Goal: Task Accomplishment & Management: Use online tool/utility

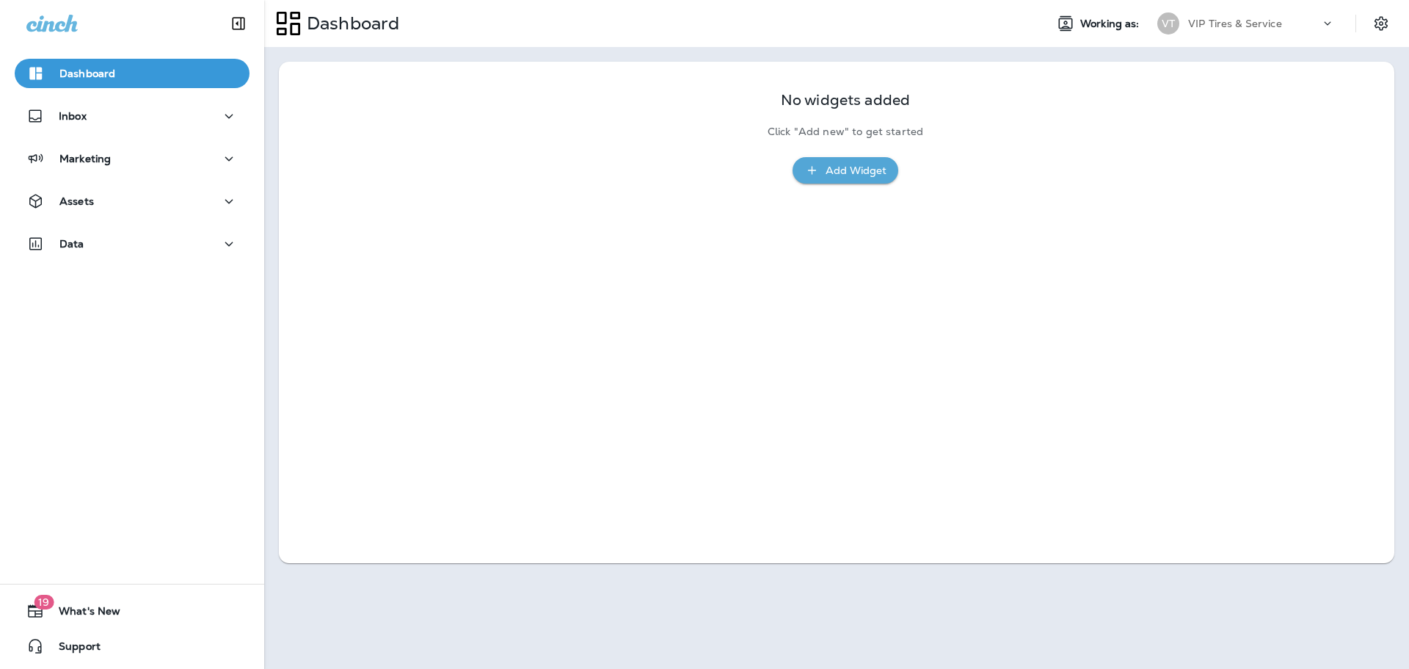
click at [429, 145] on div "No widgets added Click "Add new" to get started Add Widget" at bounding box center [836, 129] width 1074 height 107
click at [85, 161] on p "Marketing" at bounding box center [84, 159] width 51 height 12
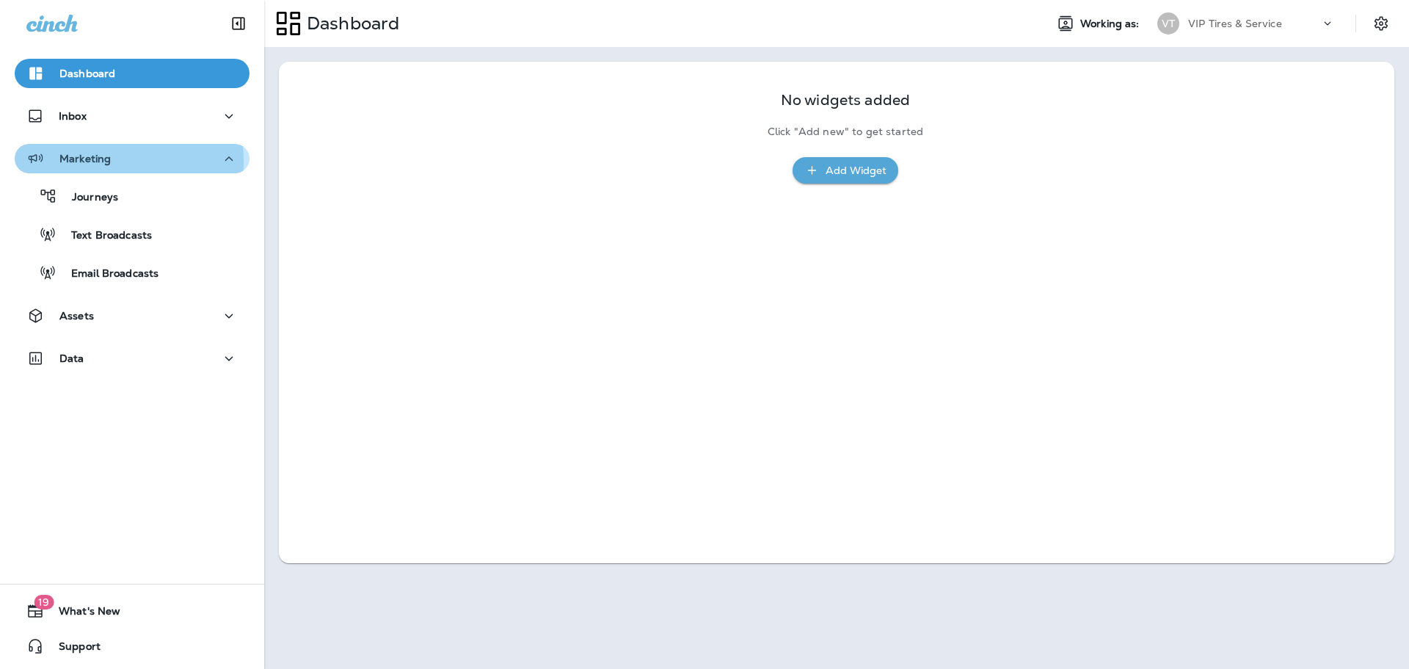
drag, startPoint x: 85, startPoint y: 161, endPoint x: 78, endPoint y: 186, distance: 25.3
click at [86, 161] on p "Marketing" at bounding box center [84, 159] width 51 height 12
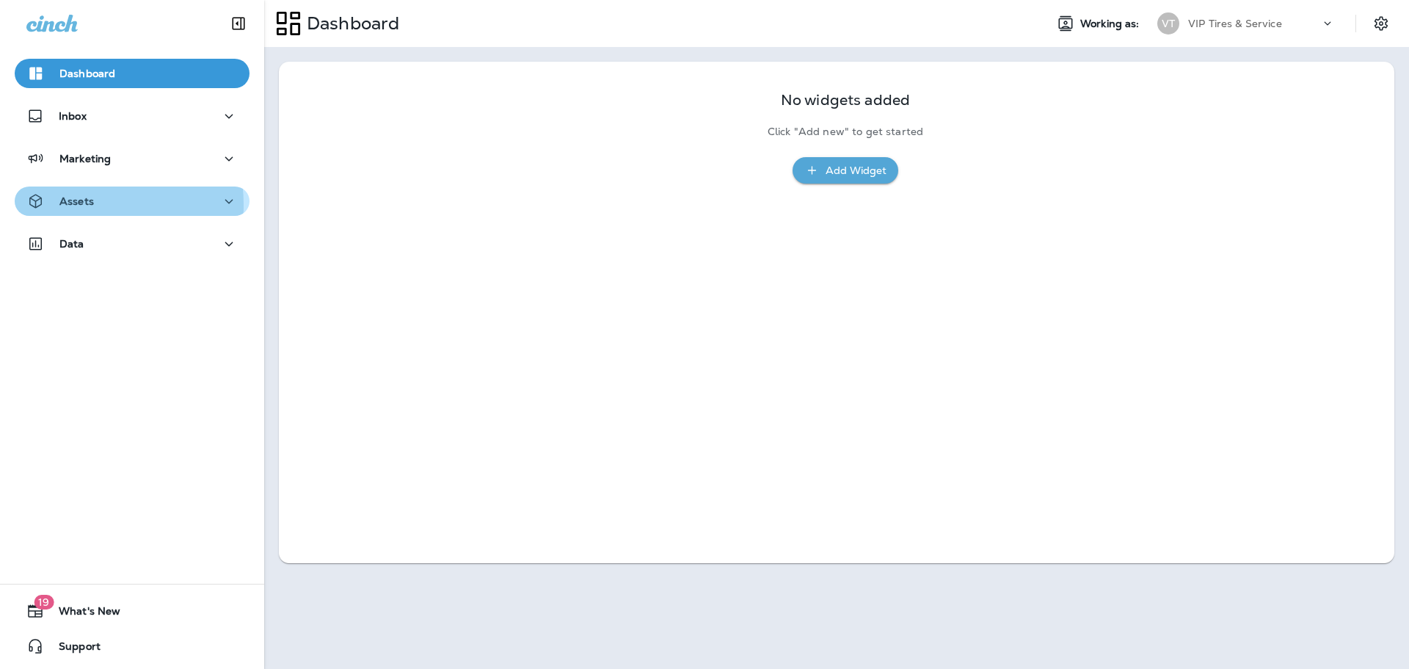
click at [72, 205] on p "Assets" at bounding box center [76, 201] width 34 height 12
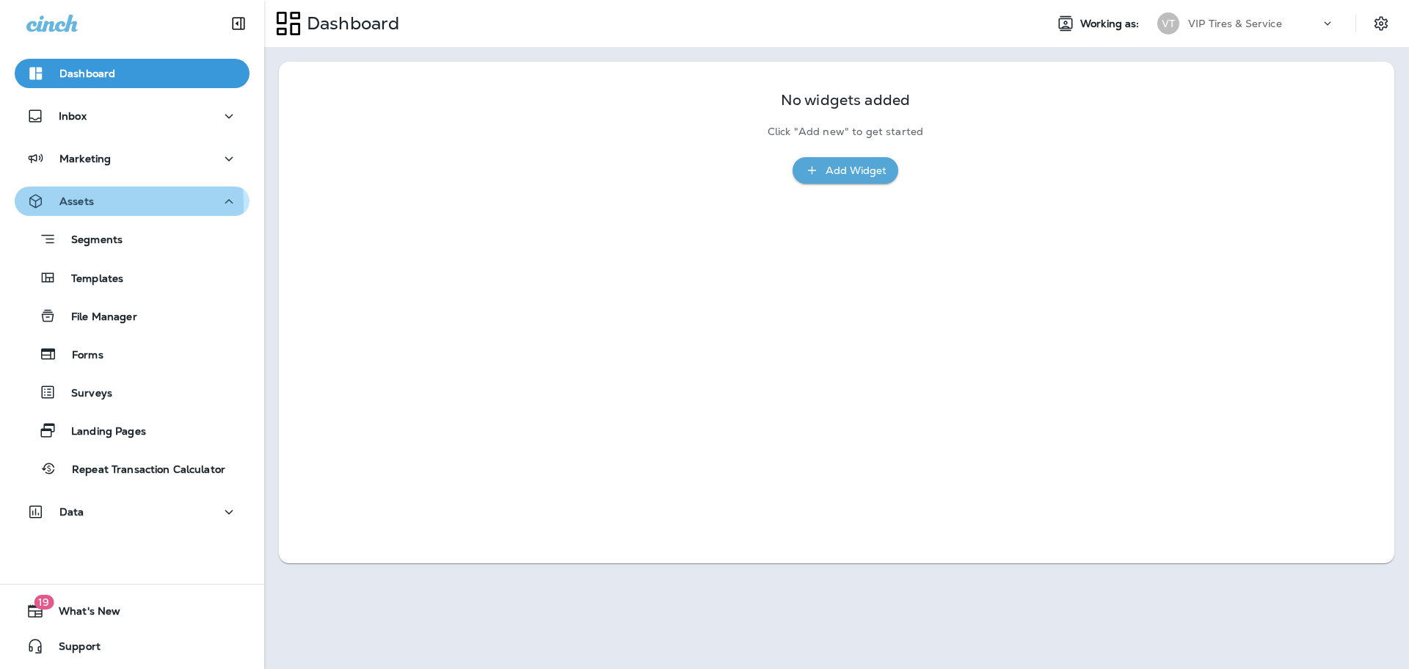
click at [70, 204] on p "Assets" at bounding box center [76, 201] width 34 height 12
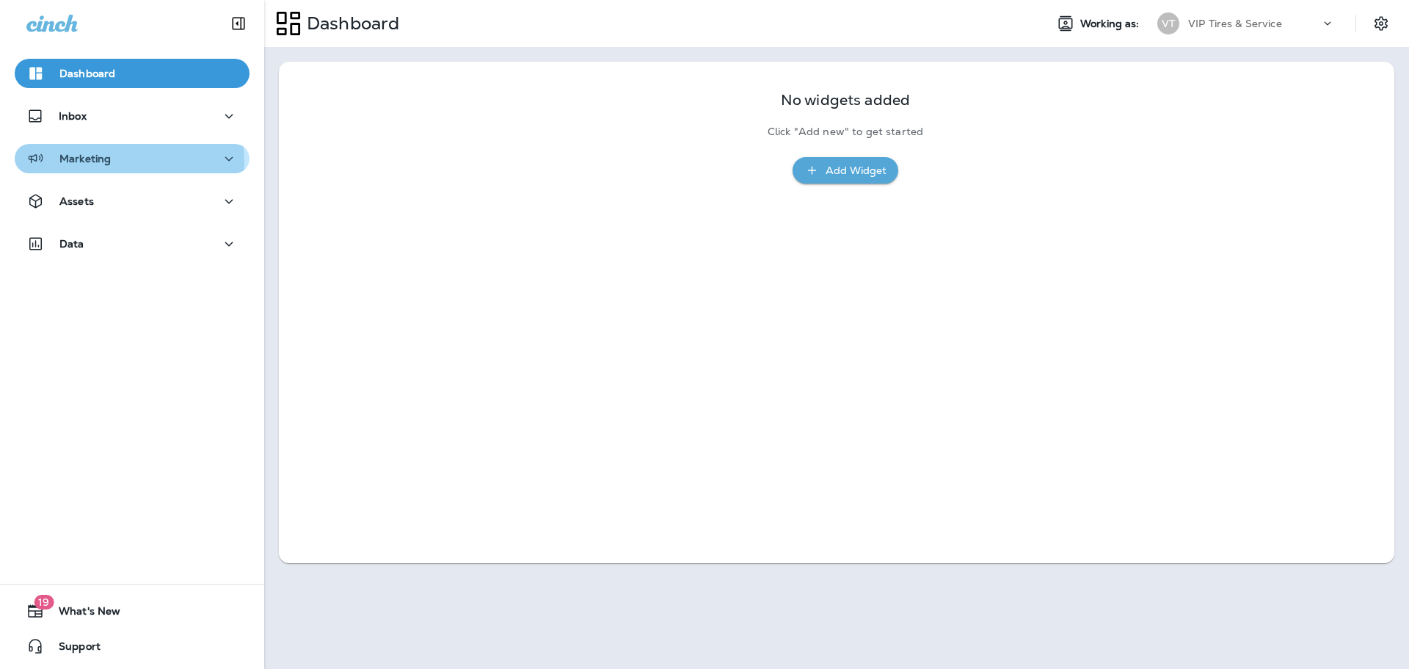
click at [94, 162] on p "Marketing" at bounding box center [84, 159] width 51 height 12
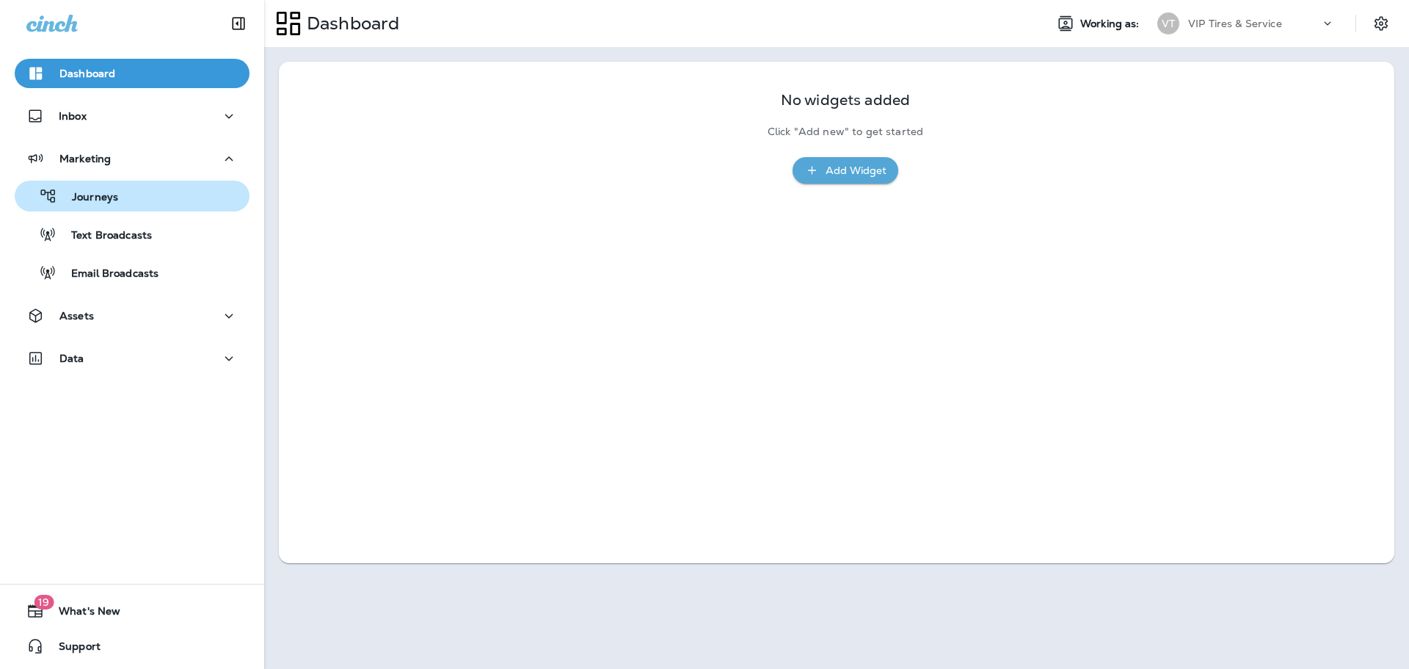
click at [97, 191] on p "Journeys" at bounding box center [87, 198] width 61 height 14
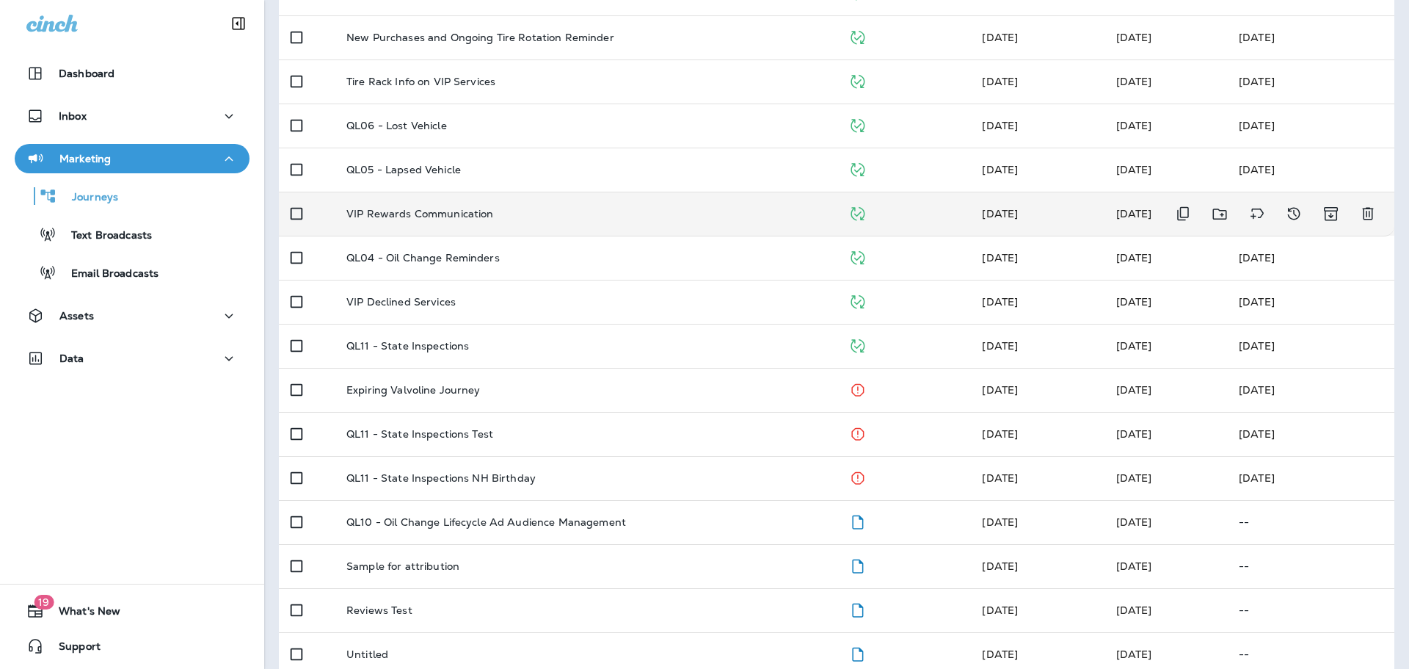
scroll to position [463, 0]
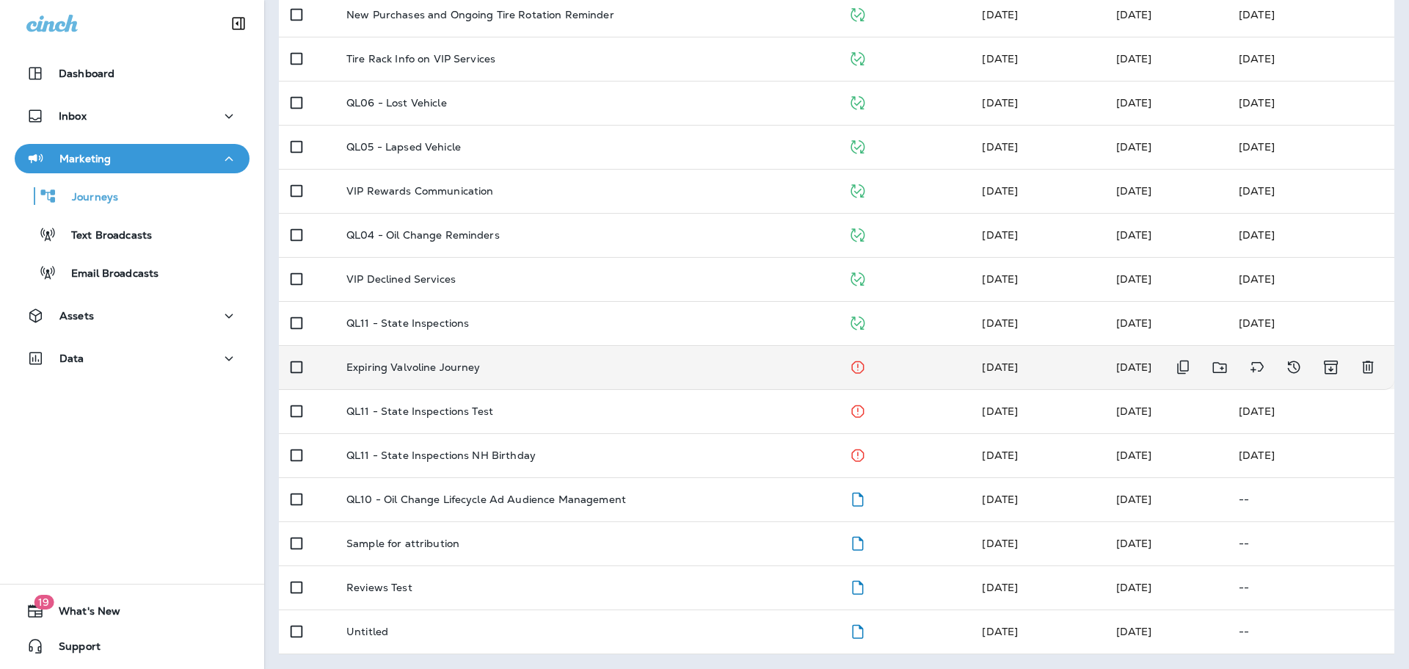
click at [403, 357] on td "Expiring Valvoline Journey" at bounding box center [586, 367] width 502 height 44
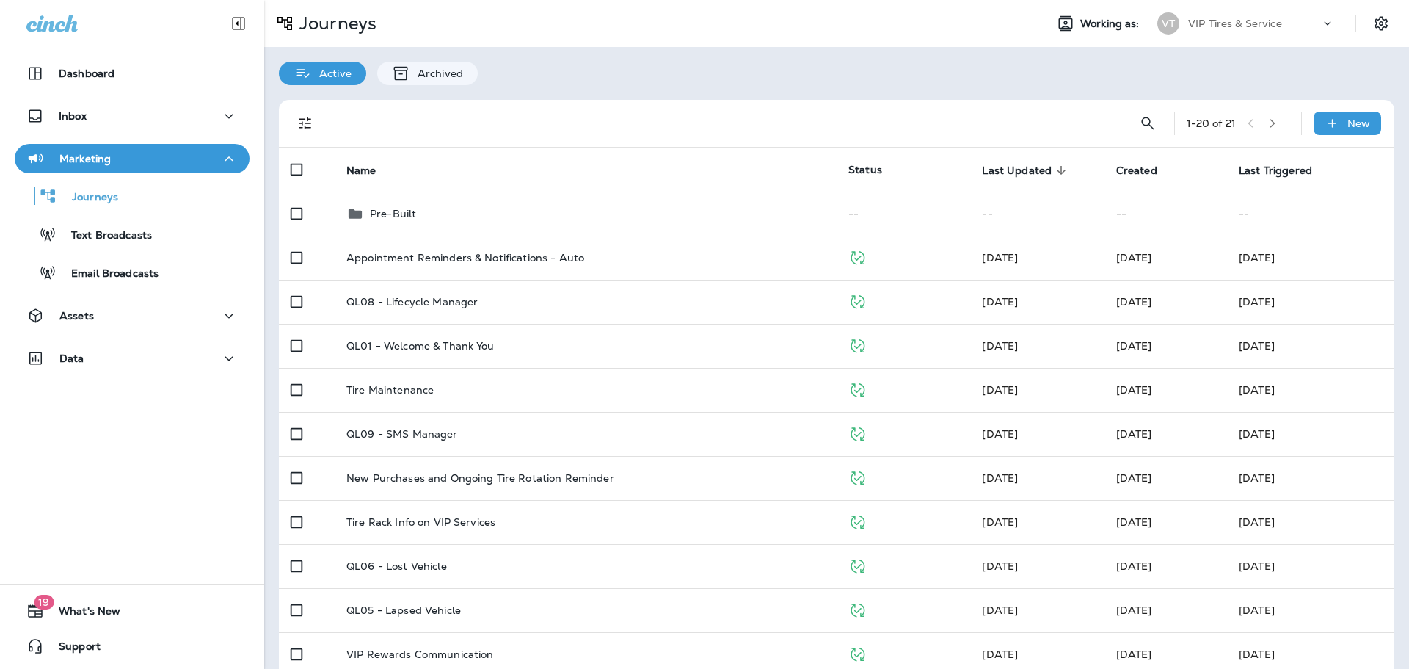
click at [1270, 125] on icon "button" at bounding box center [1272, 123] width 5 height 9
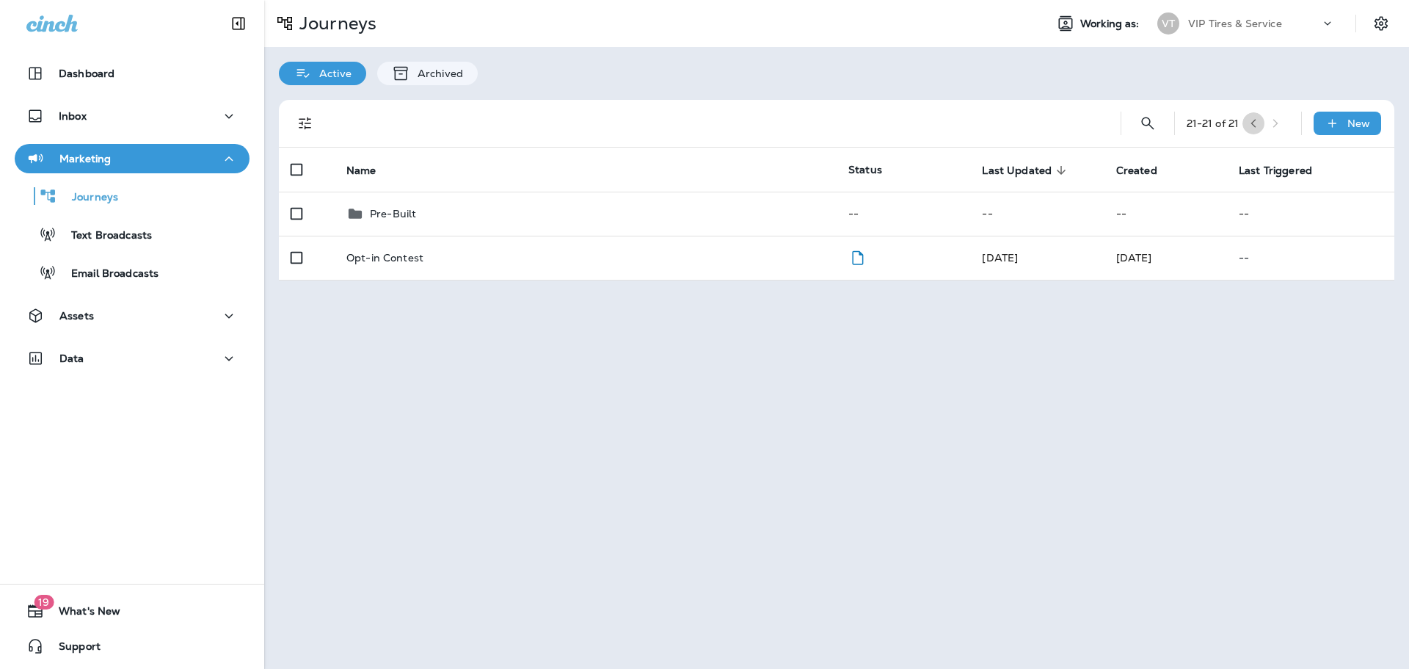
click at [1248, 119] on button "button" at bounding box center [1254, 123] width 22 height 22
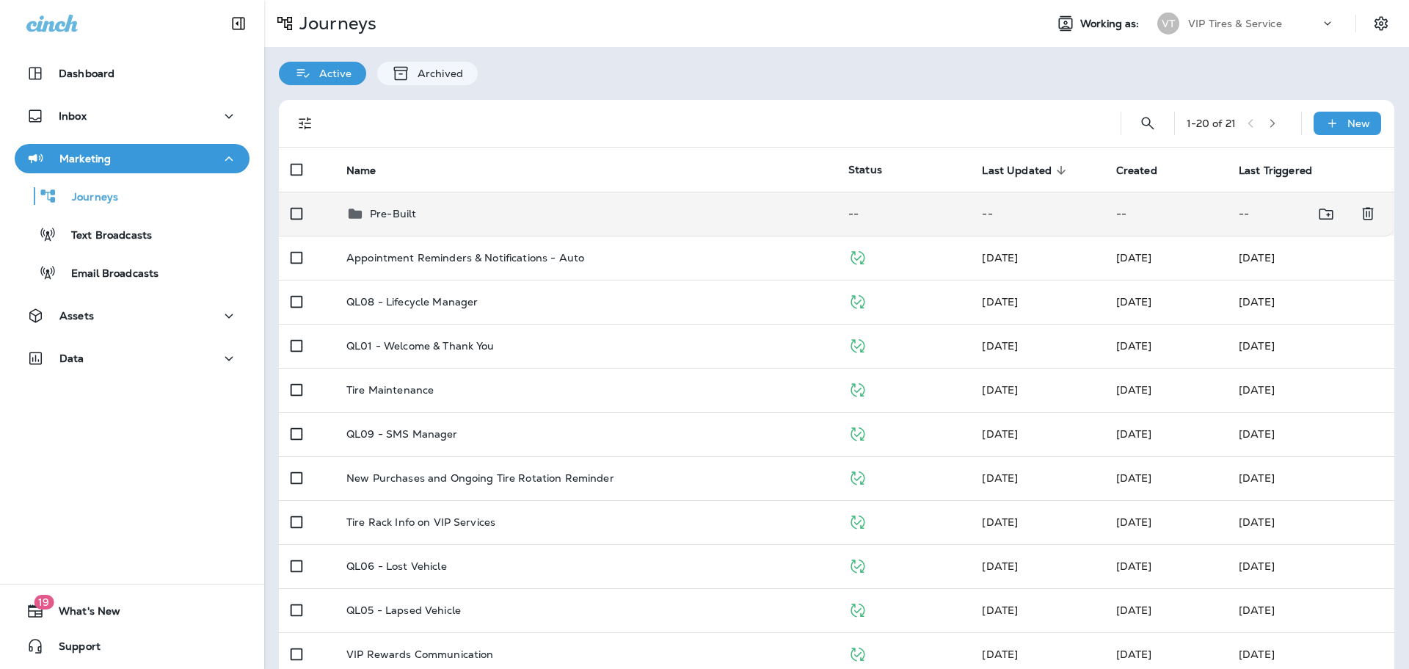
click at [412, 208] on p "Pre-Built" at bounding box center [393, 214] width 46 height 12
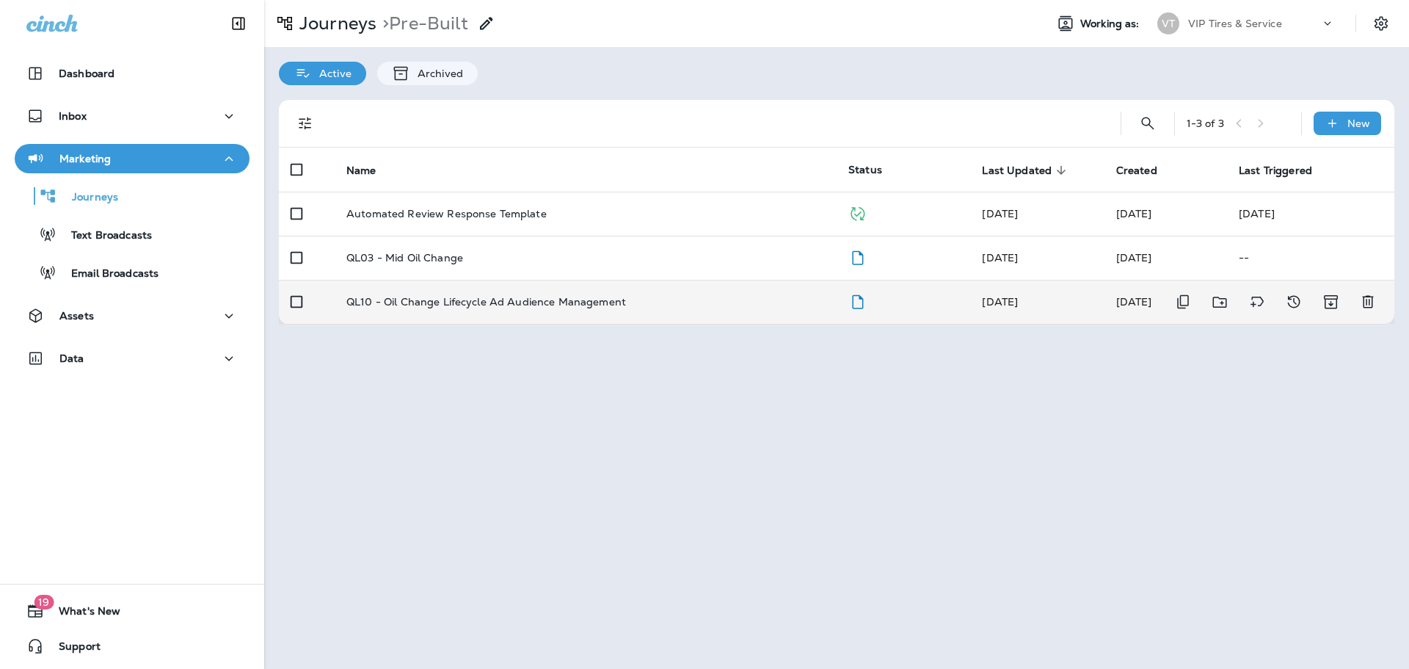
click at [507, 298] on p "QL10 - Oil Change Lifecycle Ad Audience Management" at bounding box center [486, 302] width 280 height 12
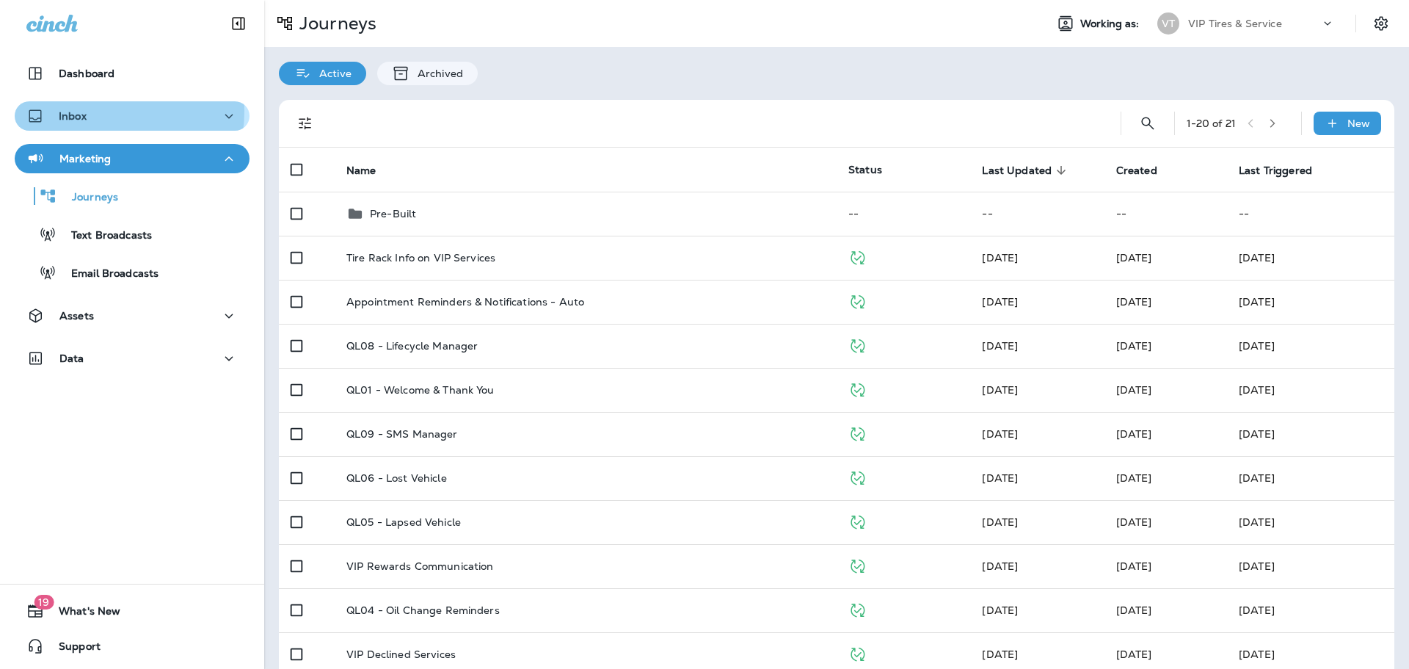
click at [90, 111] on div "Inbox" at bounding box center [131, 116] width 211 height 18
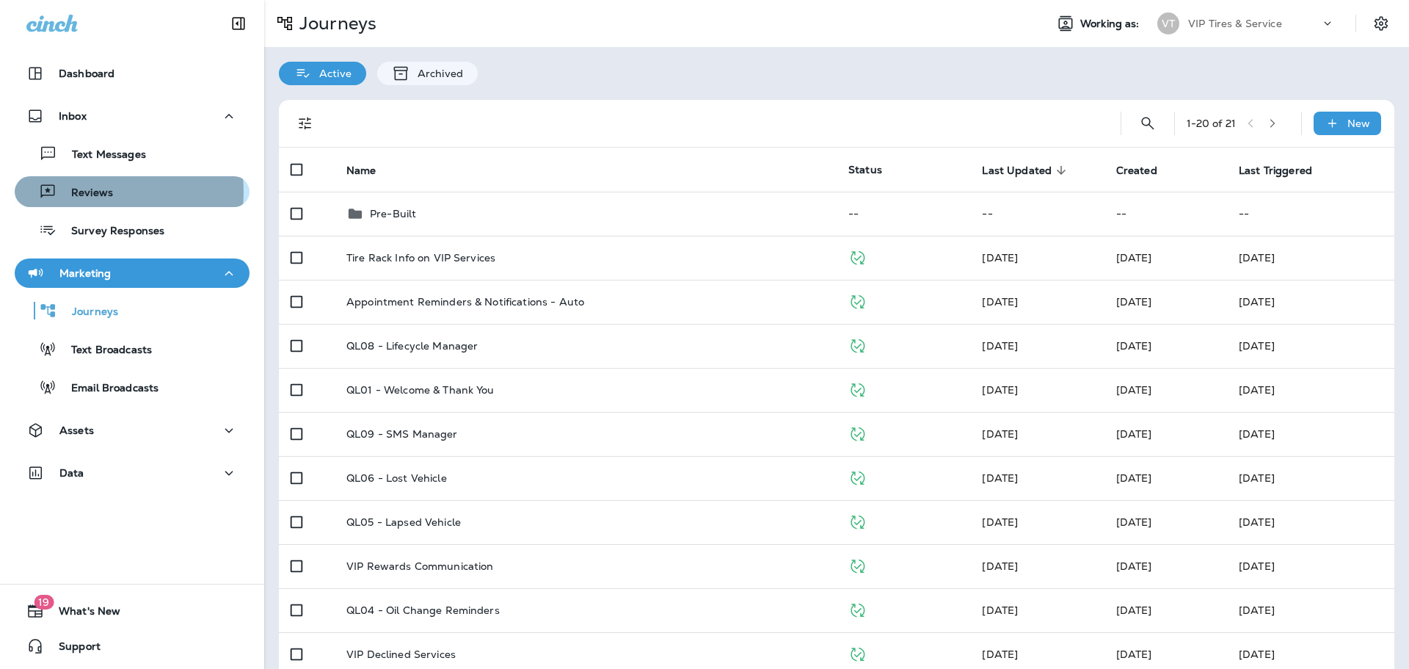
click at [95, 192] on p "Reviews" at bounding box center [85, 193] width 57 height 14
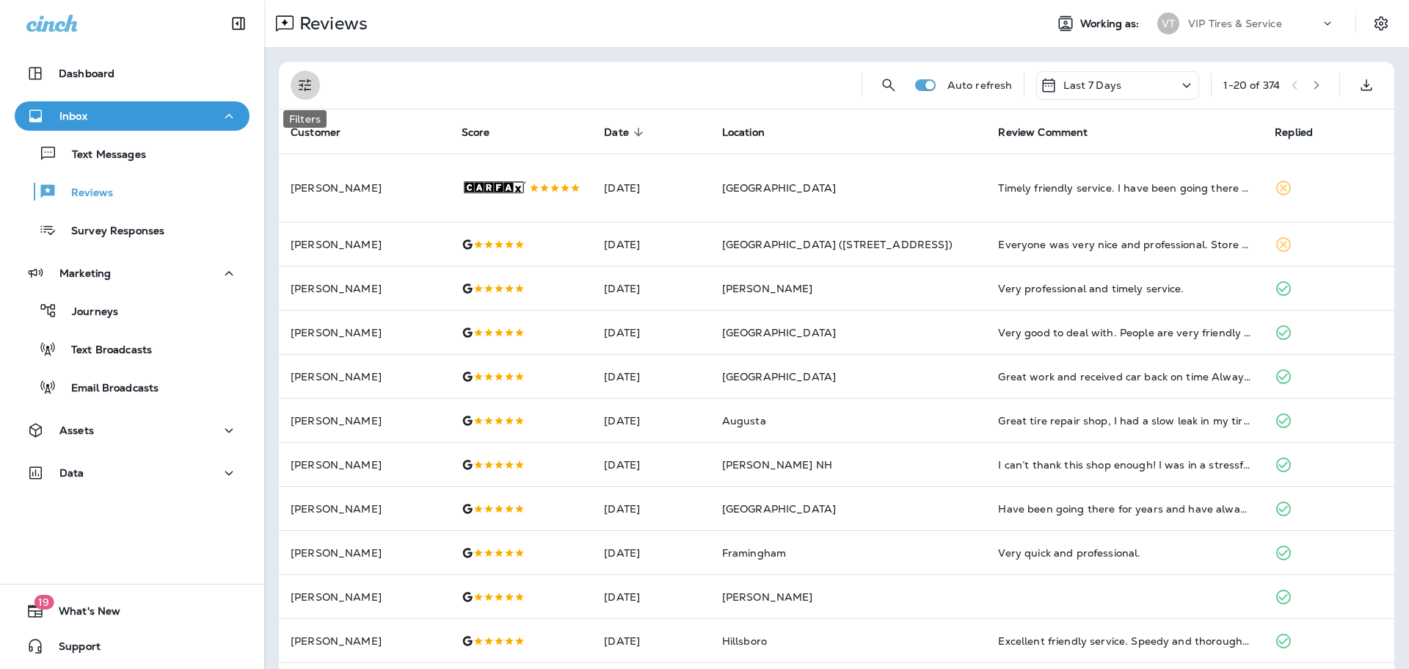
click at [310, 84] on icon "Filters" at bounding box center [306, 85] width 18 height 18
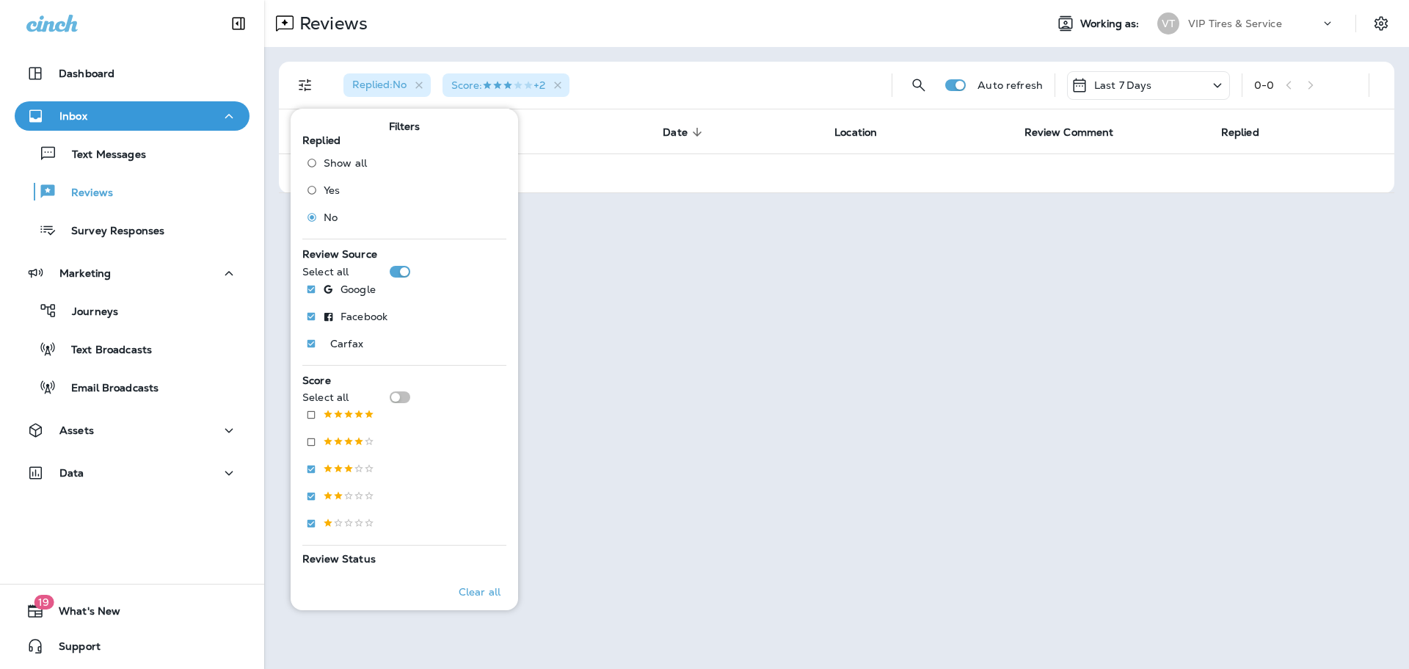
click at [656, 81] on div "Replied : No Score : +2" at bounding box center [606, 85] width 548 height 47
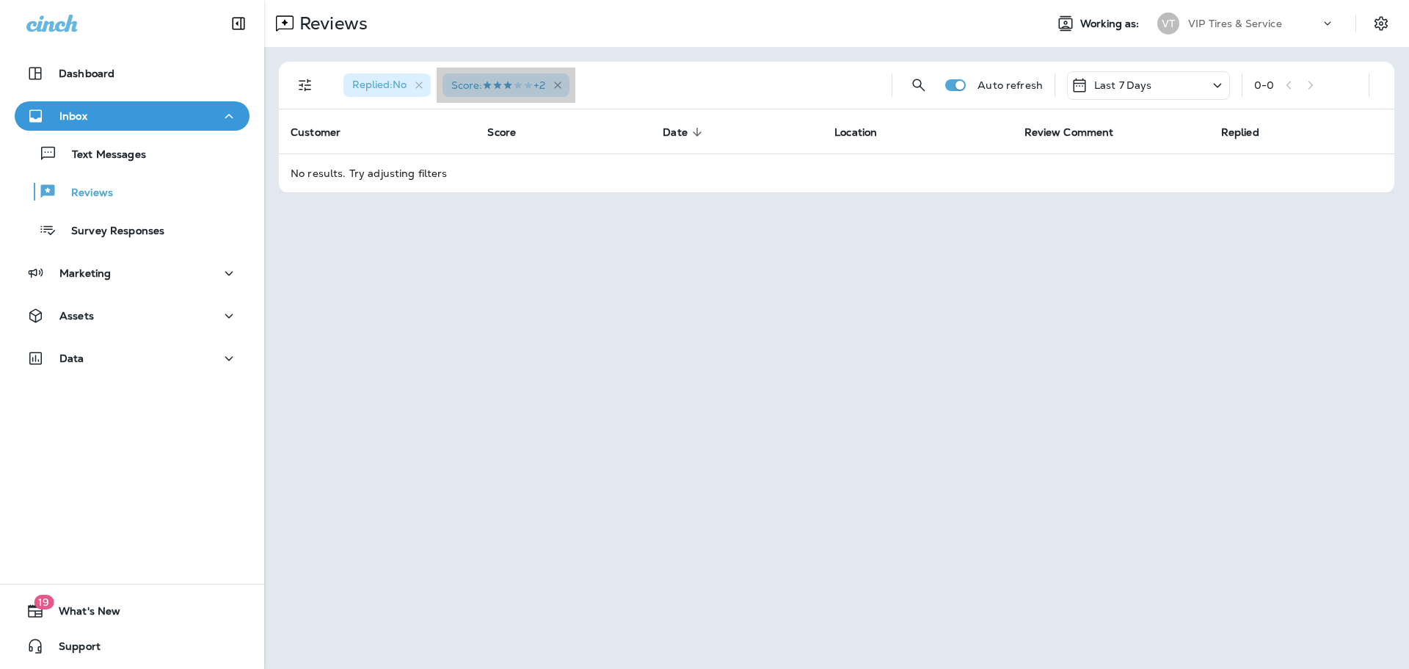
click at [564, 83] on icon "button" at bounding box center [558, 85] width 12 height 12
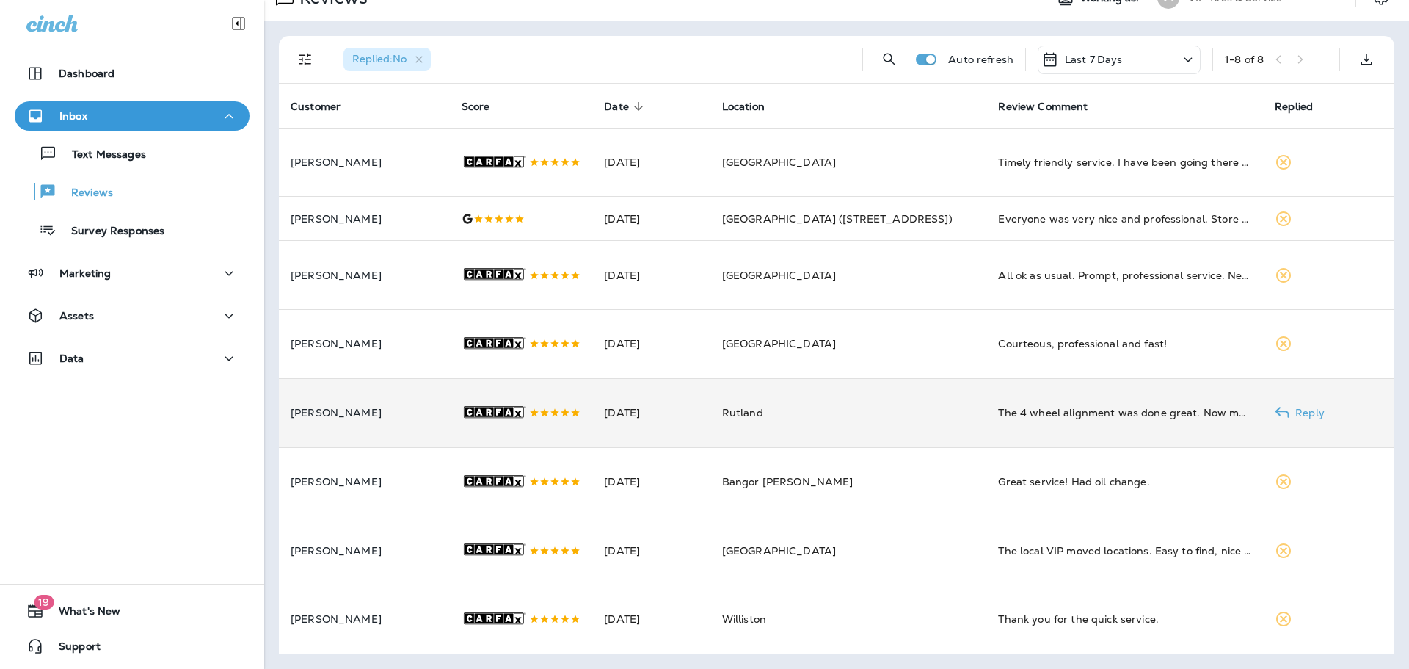
scroll to position [95, 0]
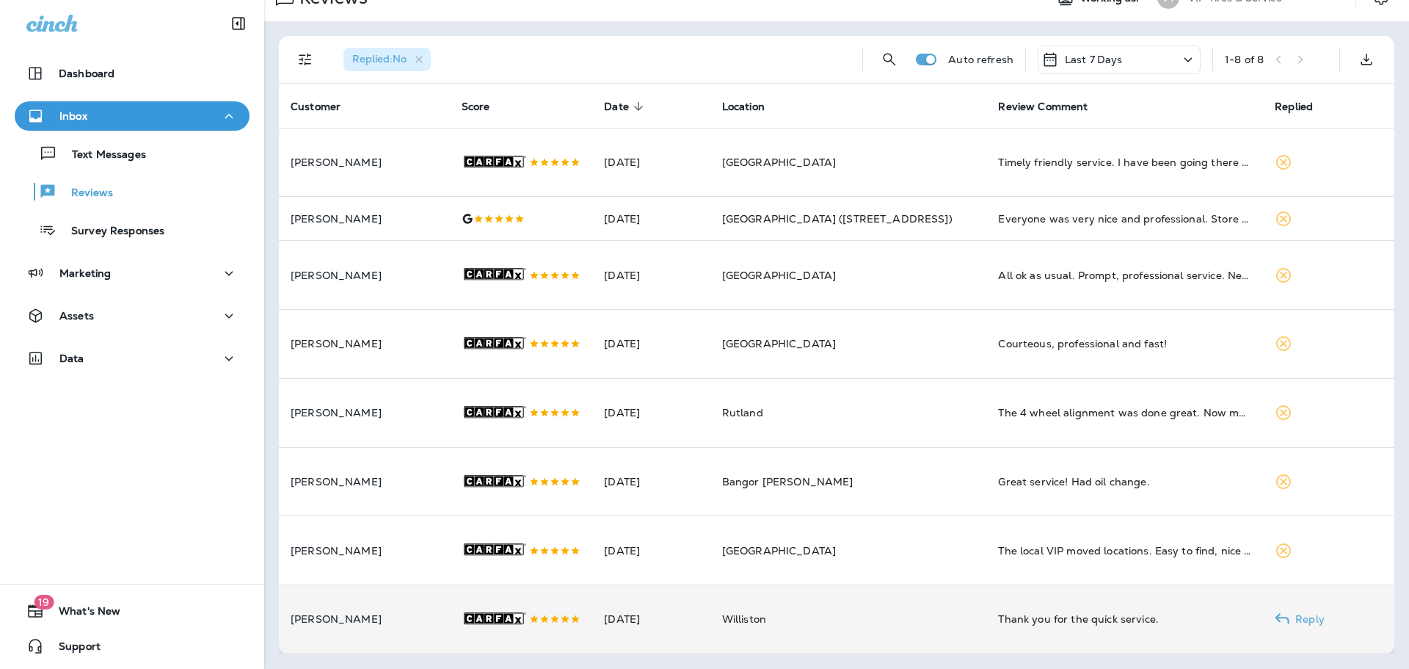
click at [405, 603] on td "Yogi Singh" at bounding box center [364, 619] width 171 height 69
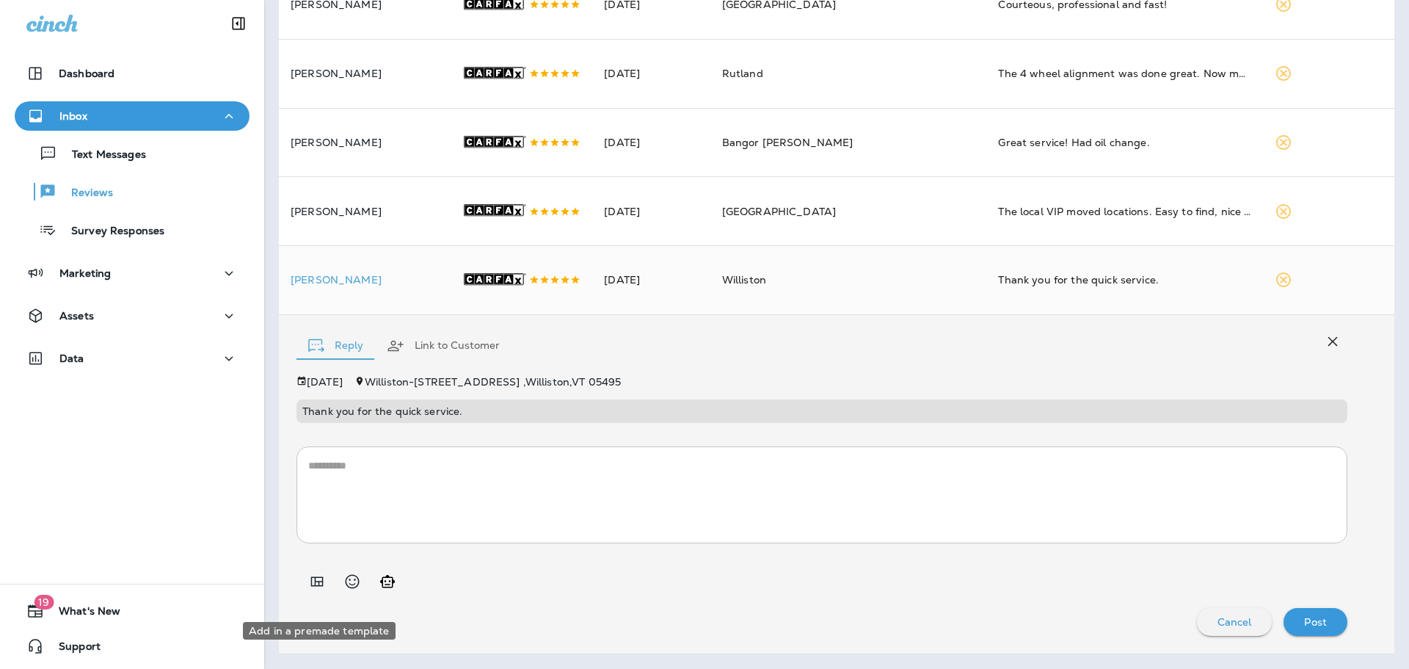
click at [316, 586] on icon "Add in a premade template" at bounding box center [317, 581] width 12 height 10
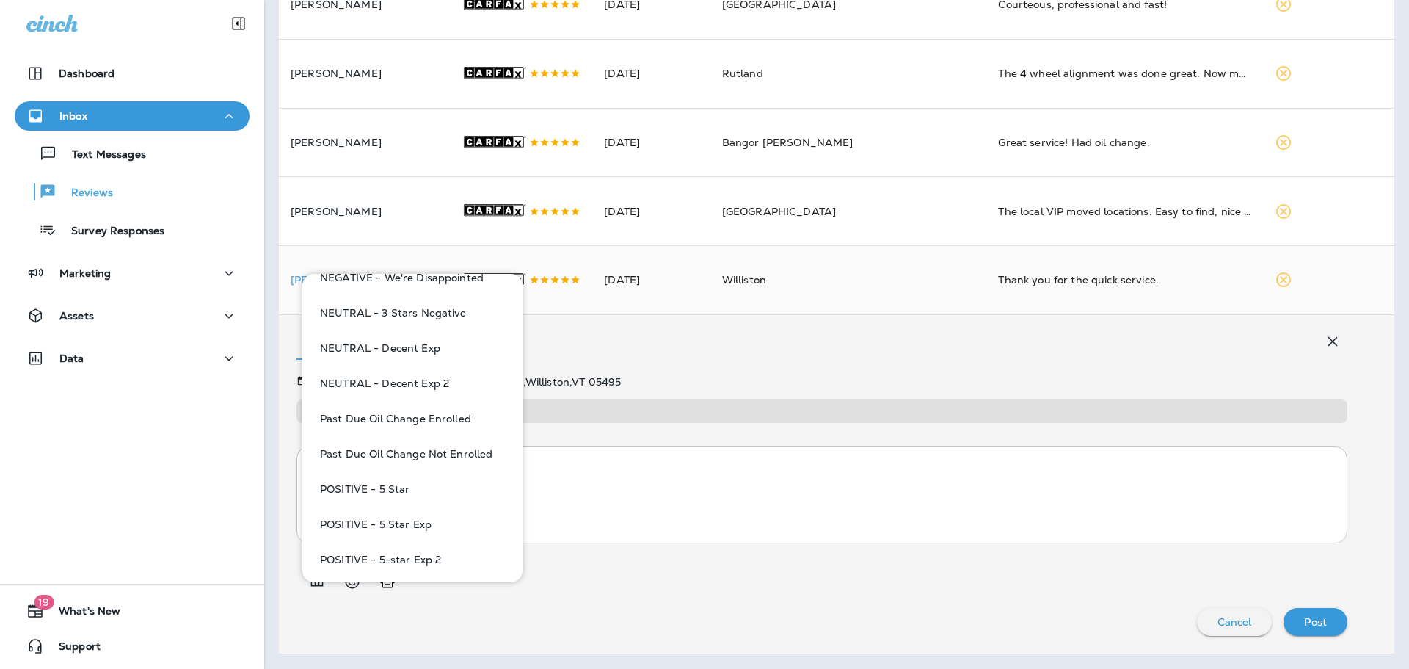
scroll to position [881, 0]
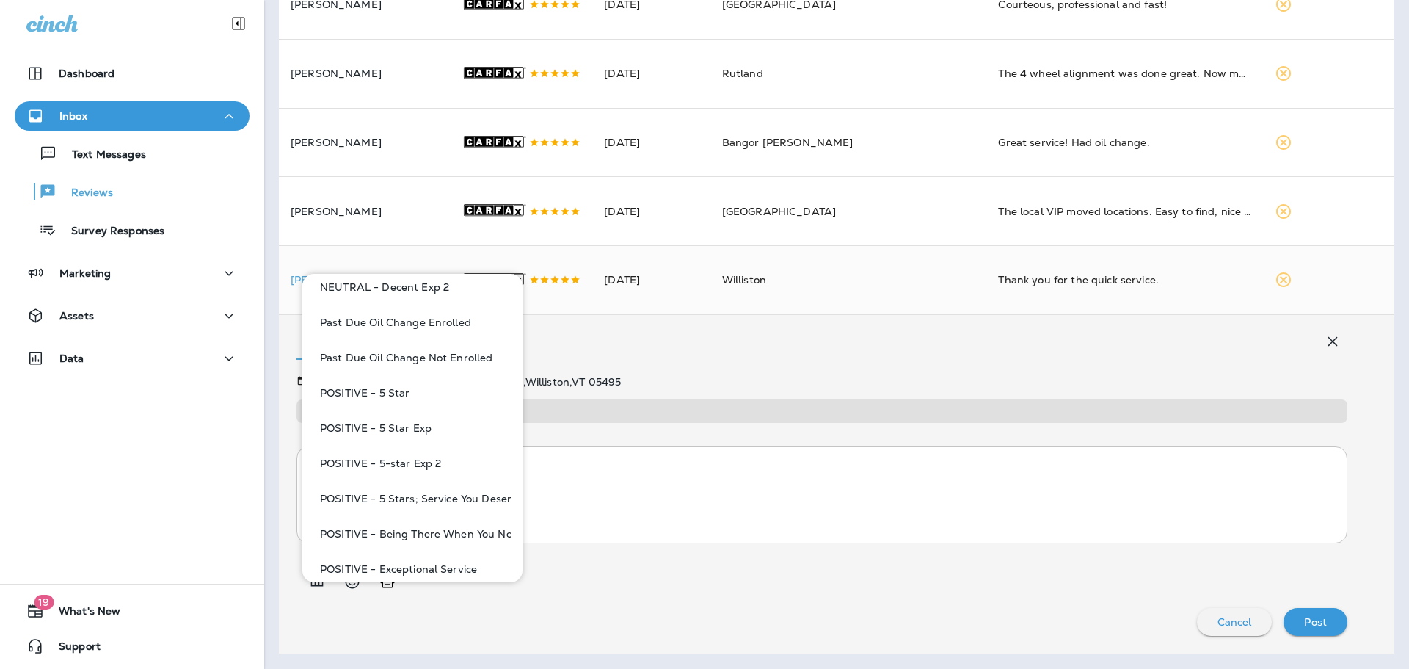
click at [401, 461] on button "POSITIVE - 5-star Exp 2" at bounding box center [412, 463] width 197 height 35
type textarea "**********"
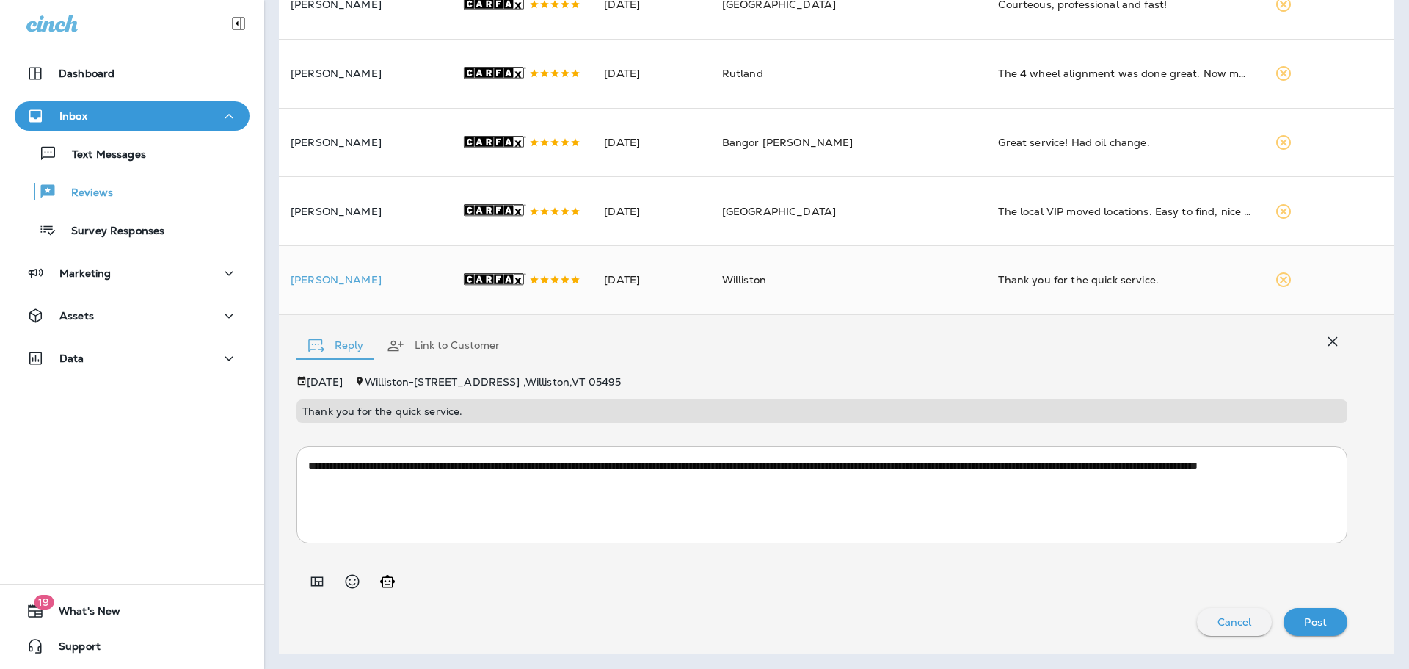
click at [1304, 628] on p "Post" at bounding box center [1315, 622] width 23 height 12
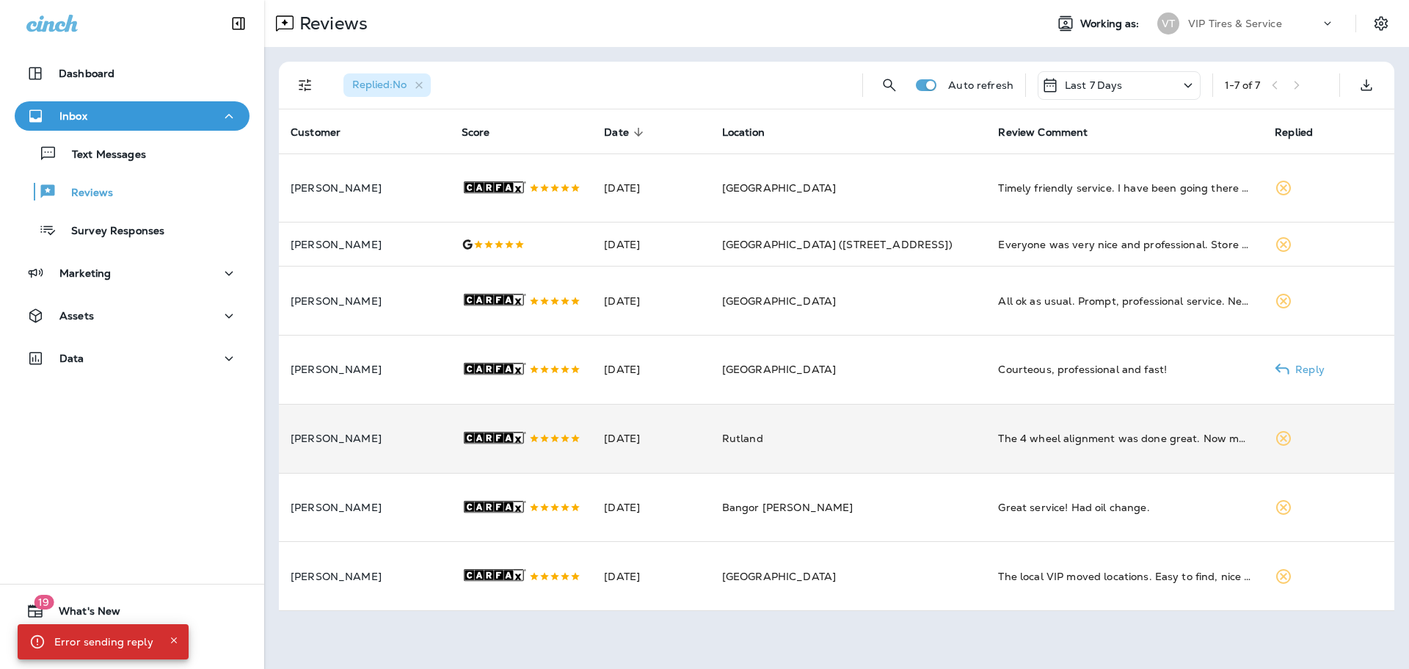
scroll to position [15, 0]
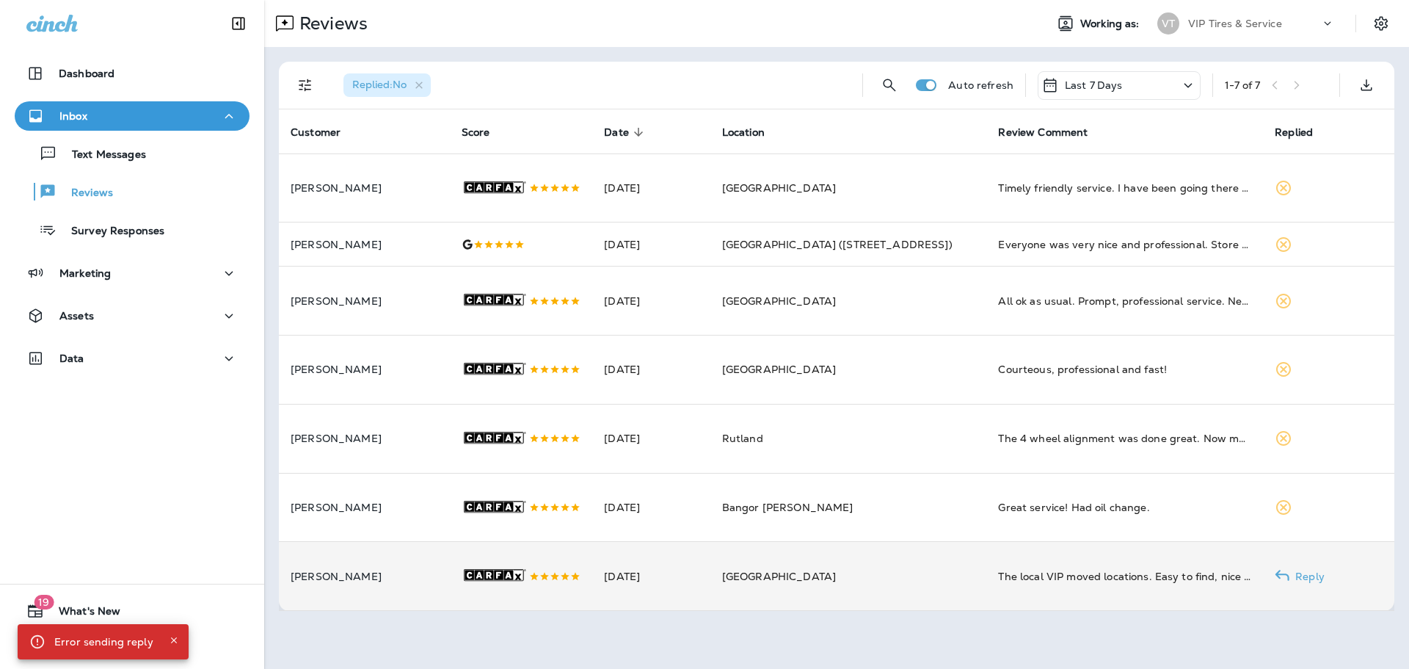
click at [408, 608] on td "Caleb Moore" at bounding box center [364, 576] width 171 height 69
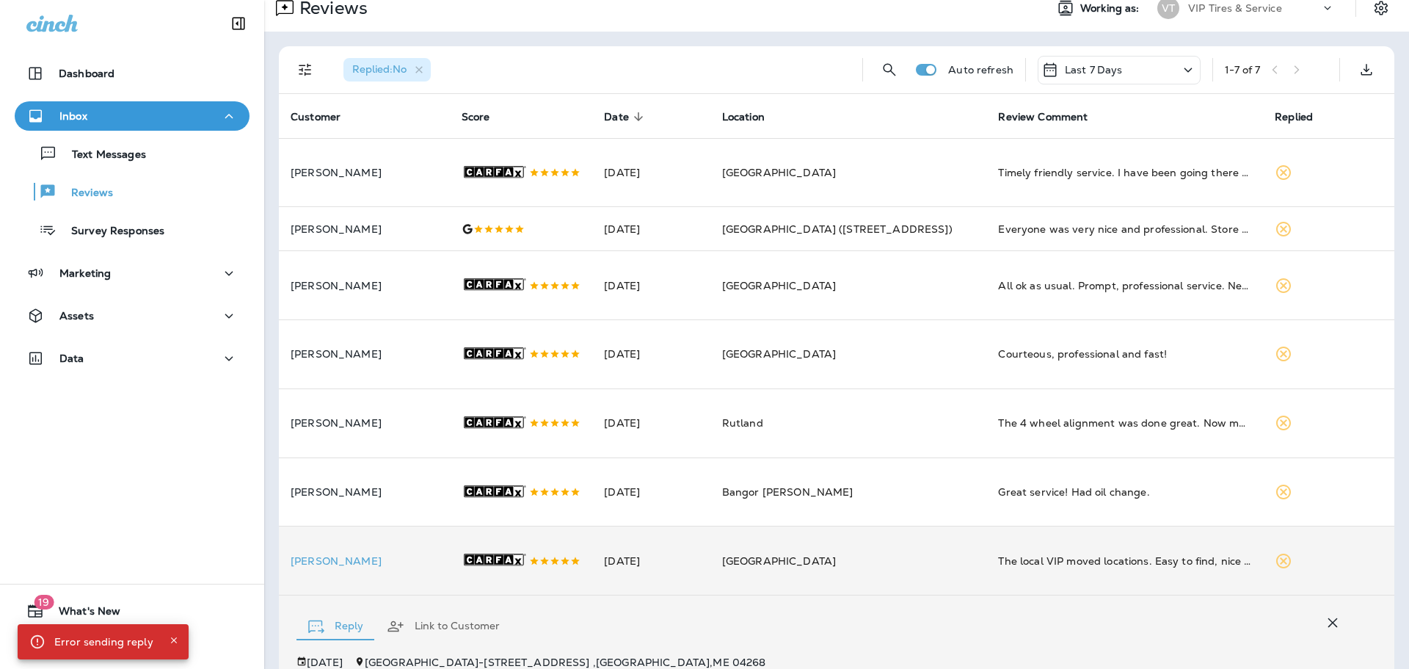
scroll to position [339, 0]
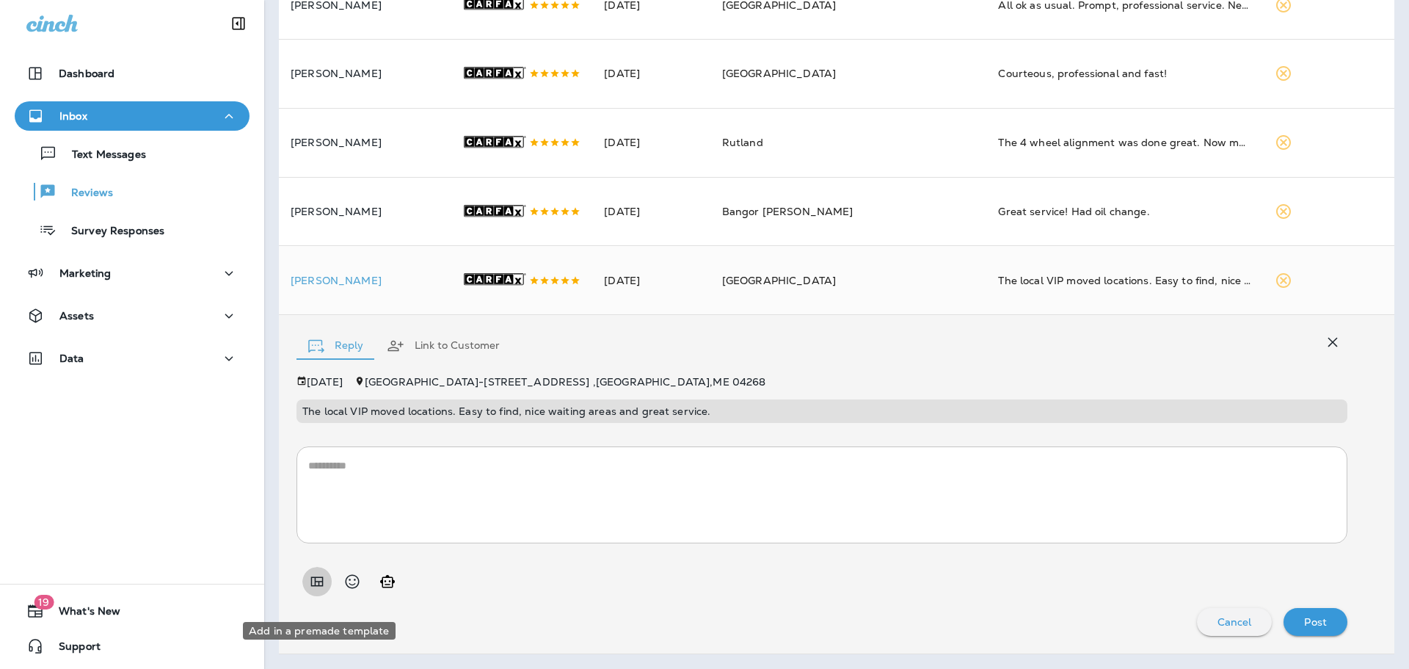
click at [314, 589] on icon "Add in a premade template" at bounding box center [317, 581] width 18 height 18
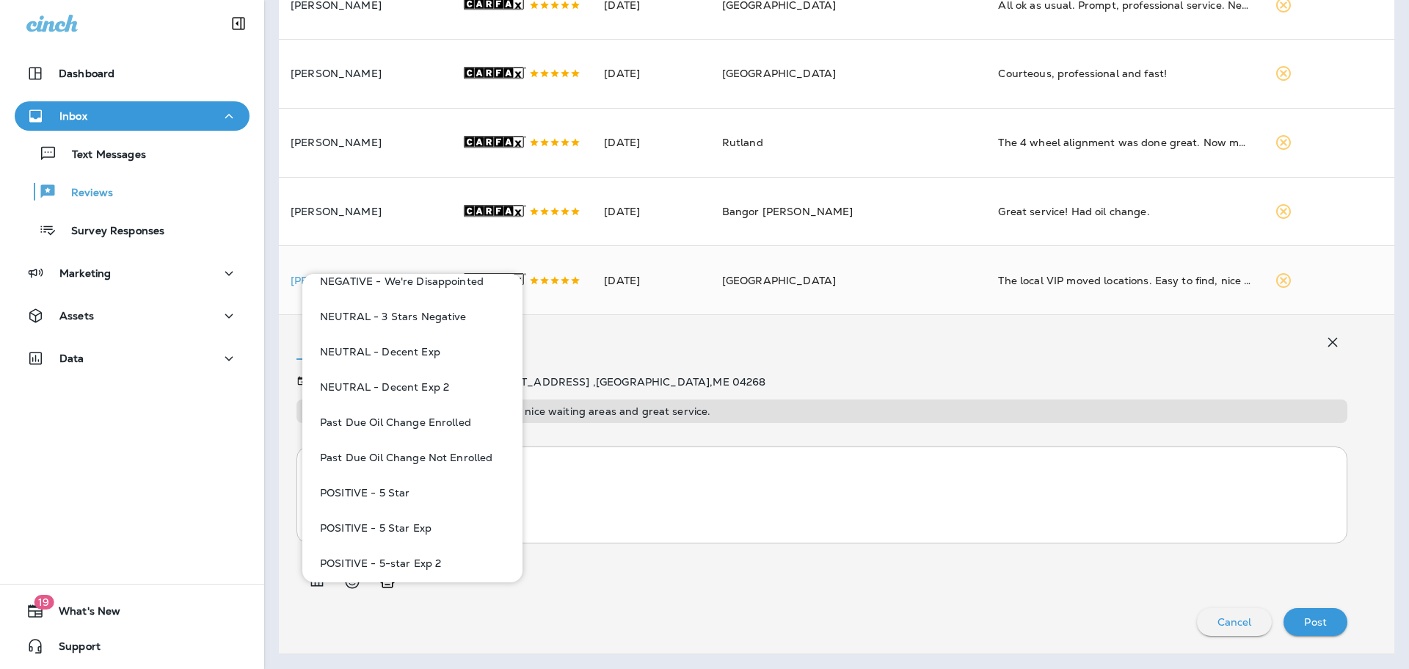
scroll to position [807, 0]
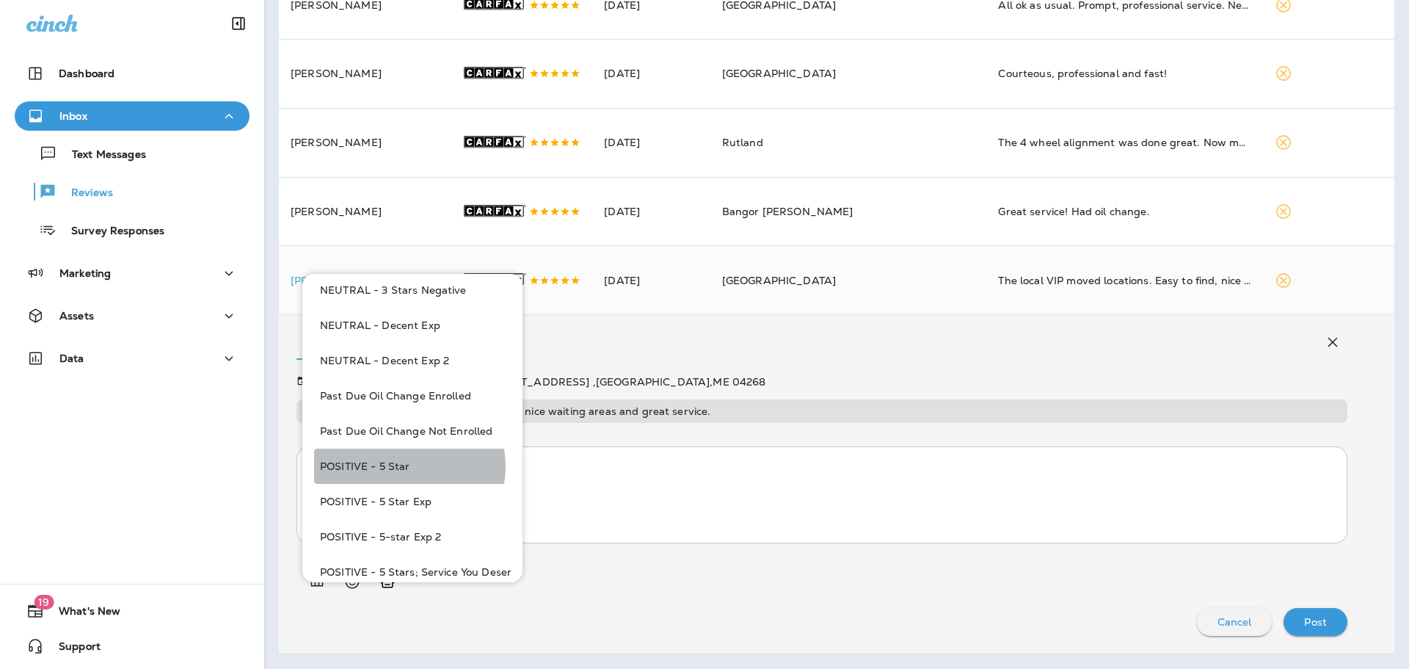
click at [401, 466] on button "POSITIVE - 5 Star" at bounding box center [412, 465] width 197 height 35
type textarea "**********"
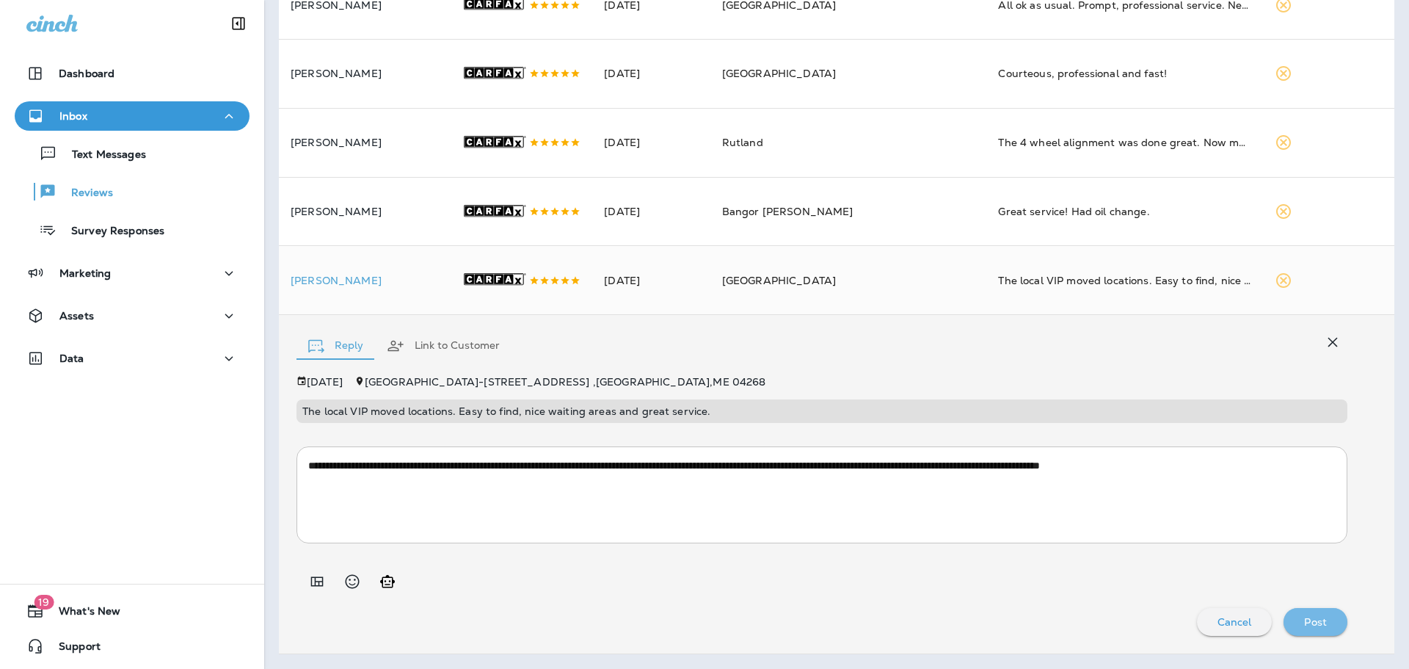
click at [1318, 631] on div "Post" at bounding box center [1315, 621] width 40 height 19
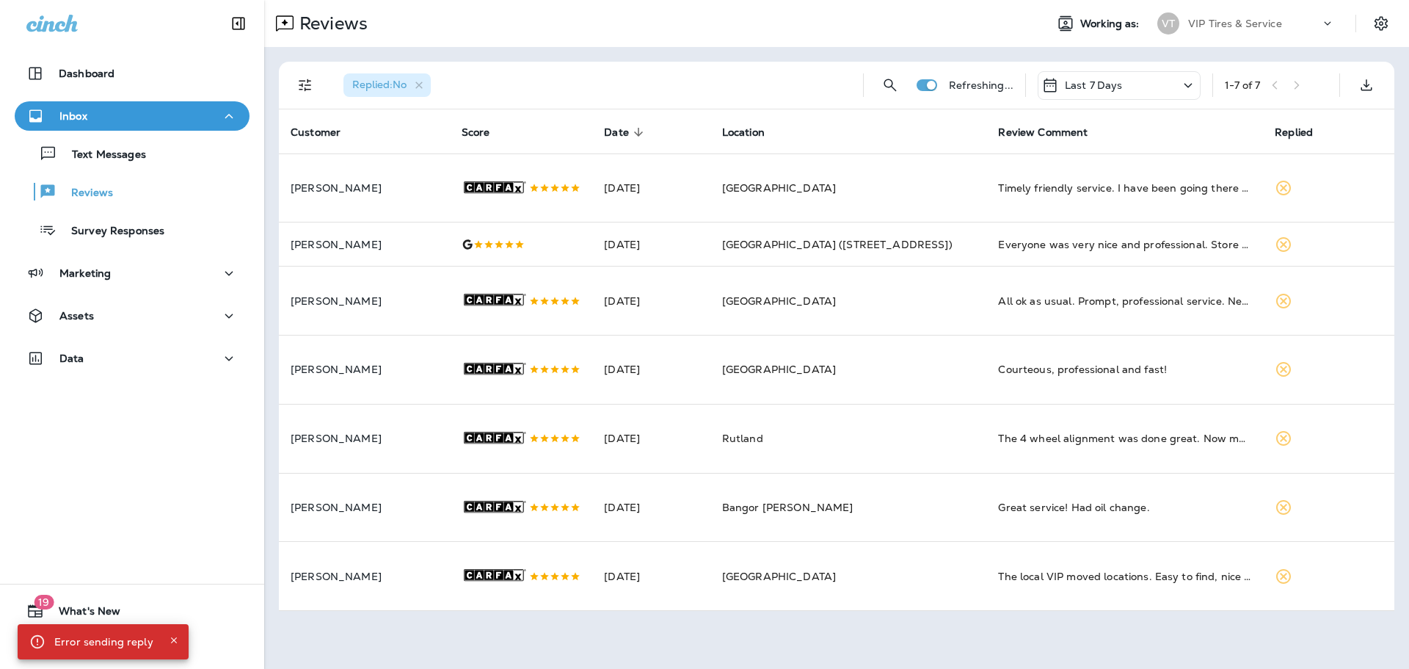
scroll to position [0, 0]
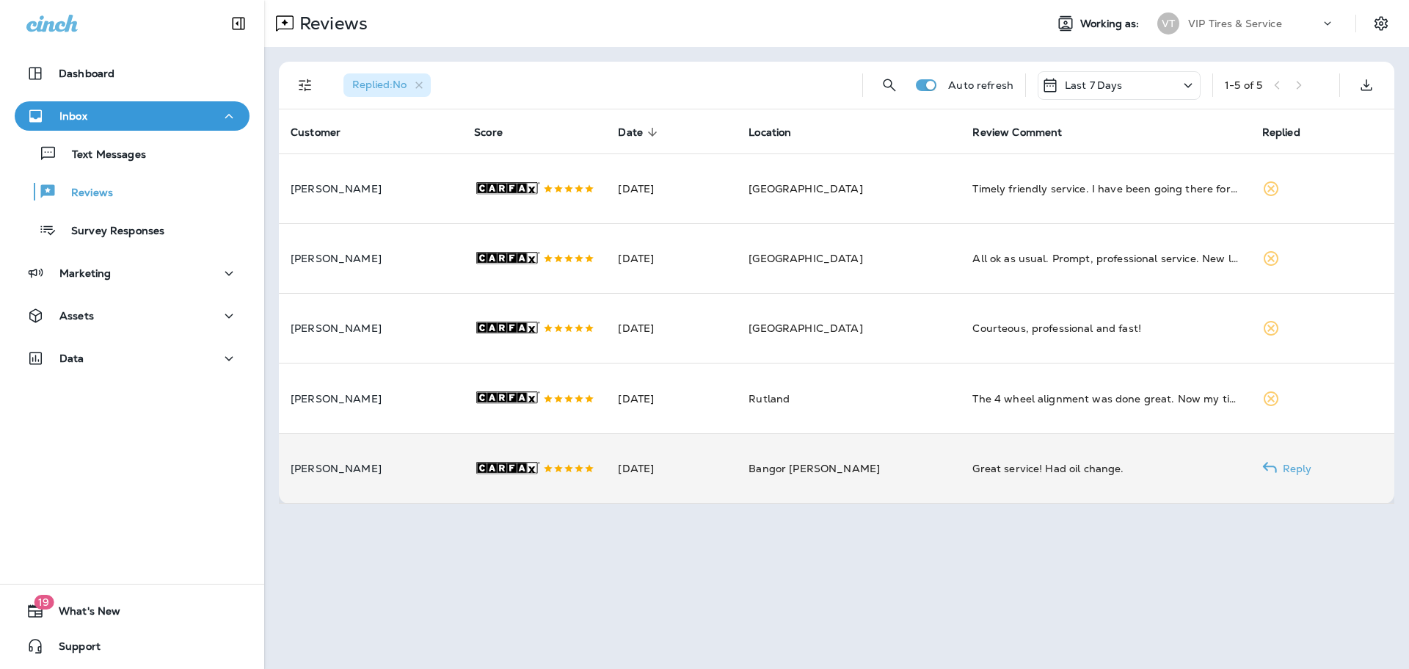
click at [417, 486] on td "Lori Brown" at bounding box center [370, 468] width 183 height 70
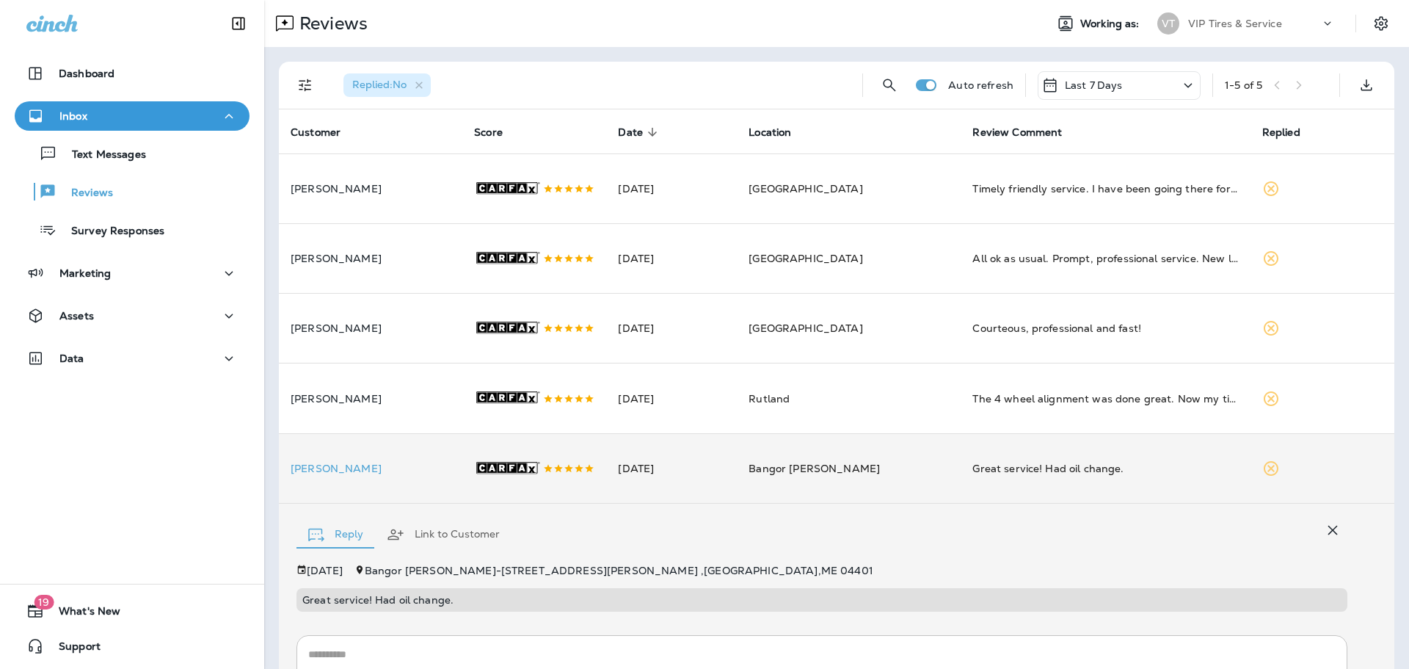
scroll to position [197, 0]
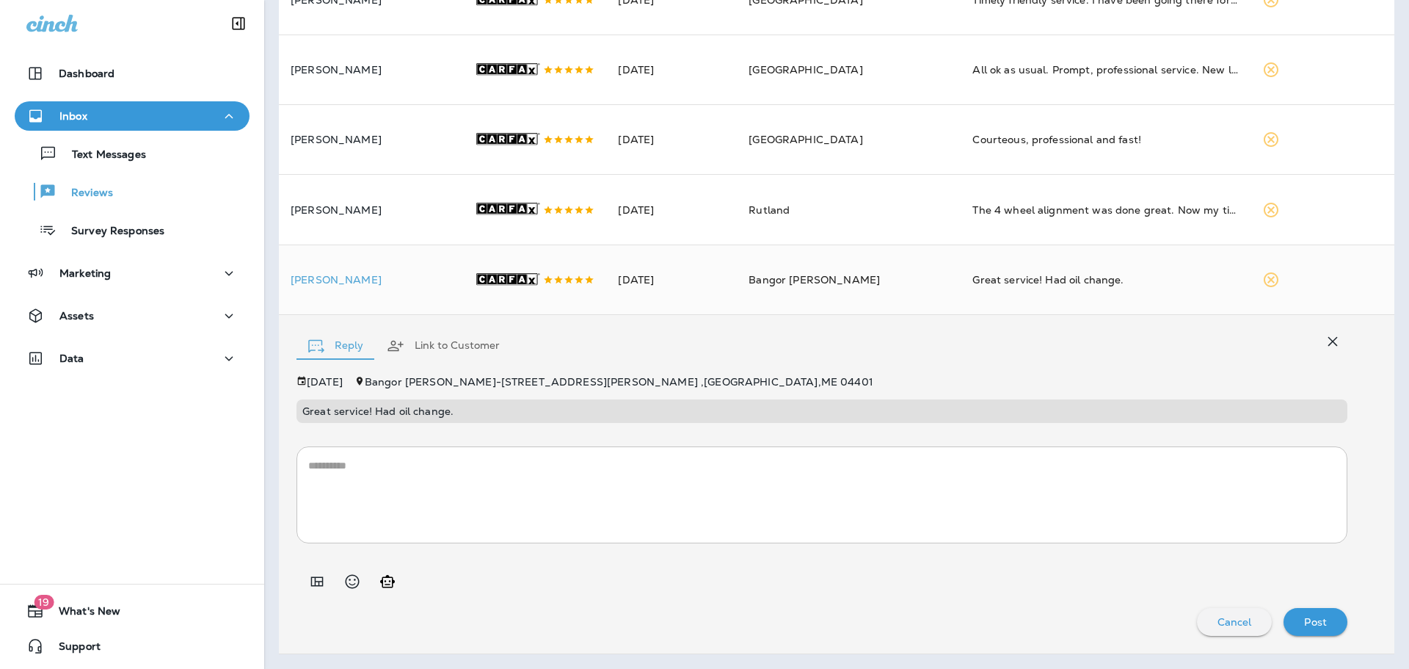
click at [321, 590] on icon "Add in a premade template" at bounding box center [317, 581] width 18 height 18
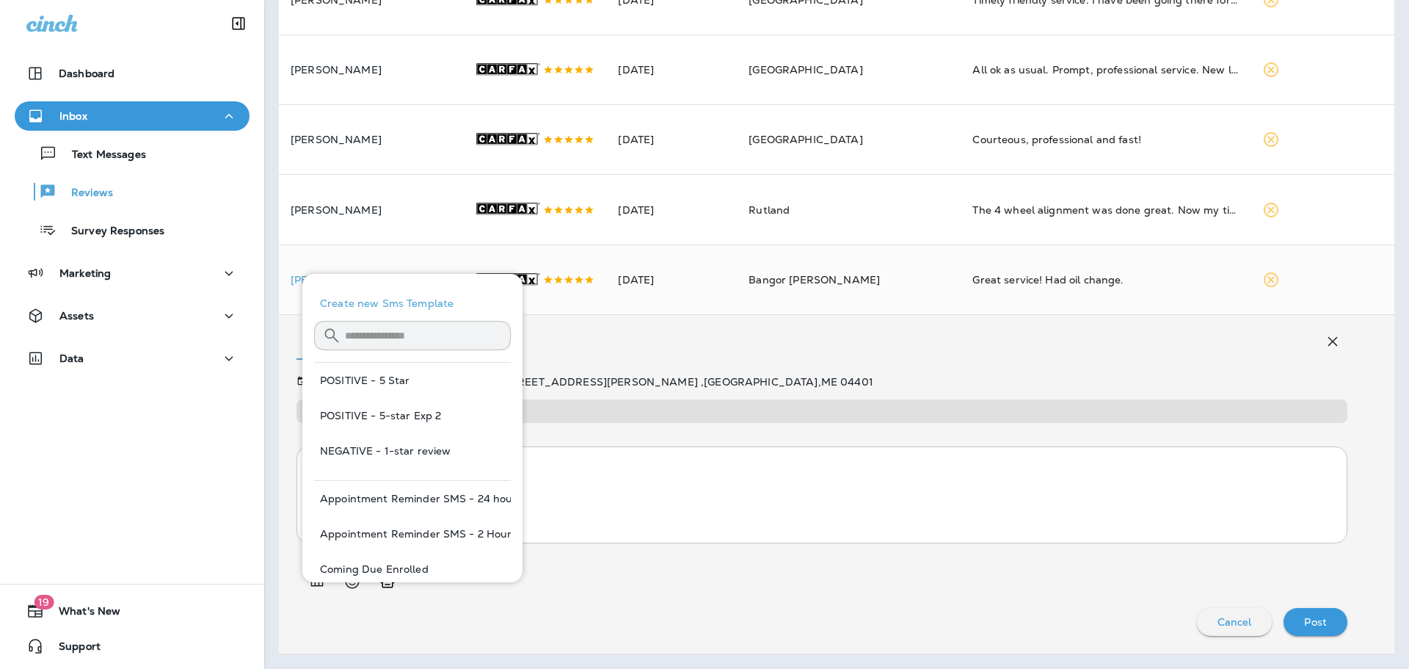
click at [433, 418] on button "POSITIVE - 5-star Exp 2" at bounding box center [412, 415] width 197 height 35
type textarea "**********"
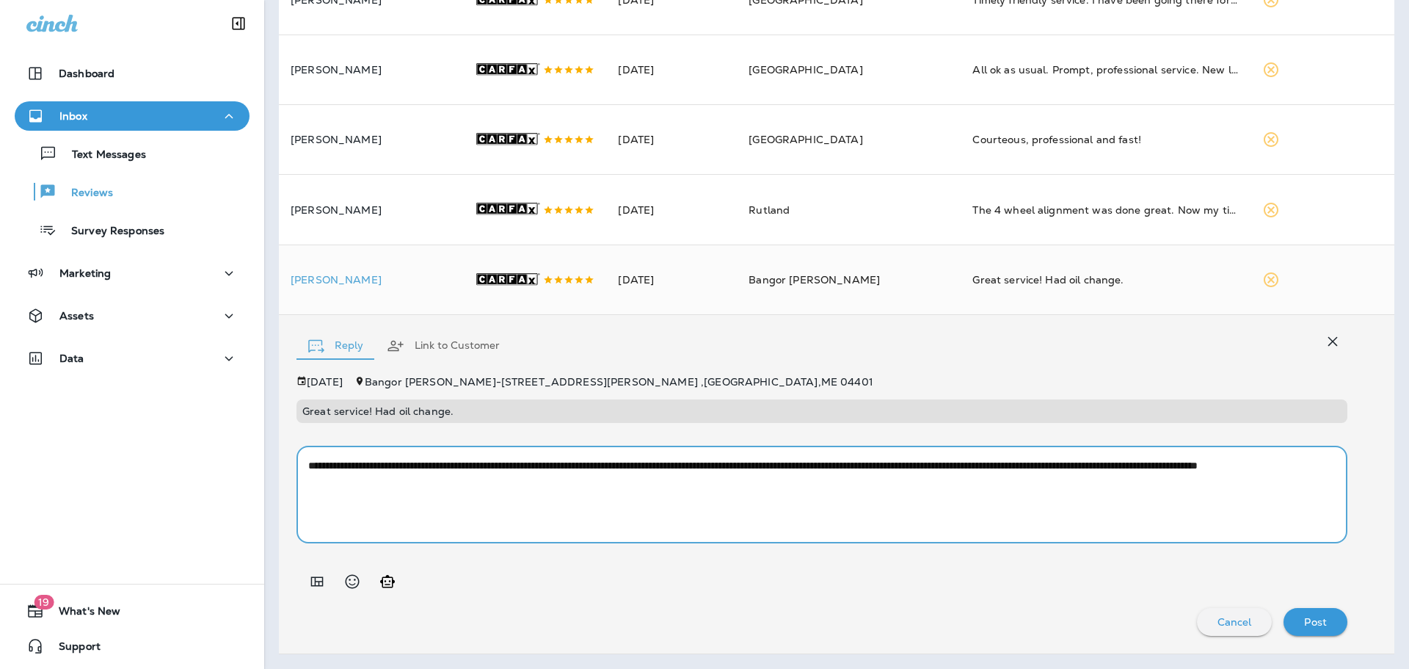
drag, startPoint x: 700, startPoint y: 511, endPoint x: 122, endPoint y: 440, distance: 582.6
click at [122, 440] on div "Dashboard Inbox Text Messages Reviews Survey Responses Marketing Assets Data 19…" at bounding box center [704, 334] width 1409 height 669
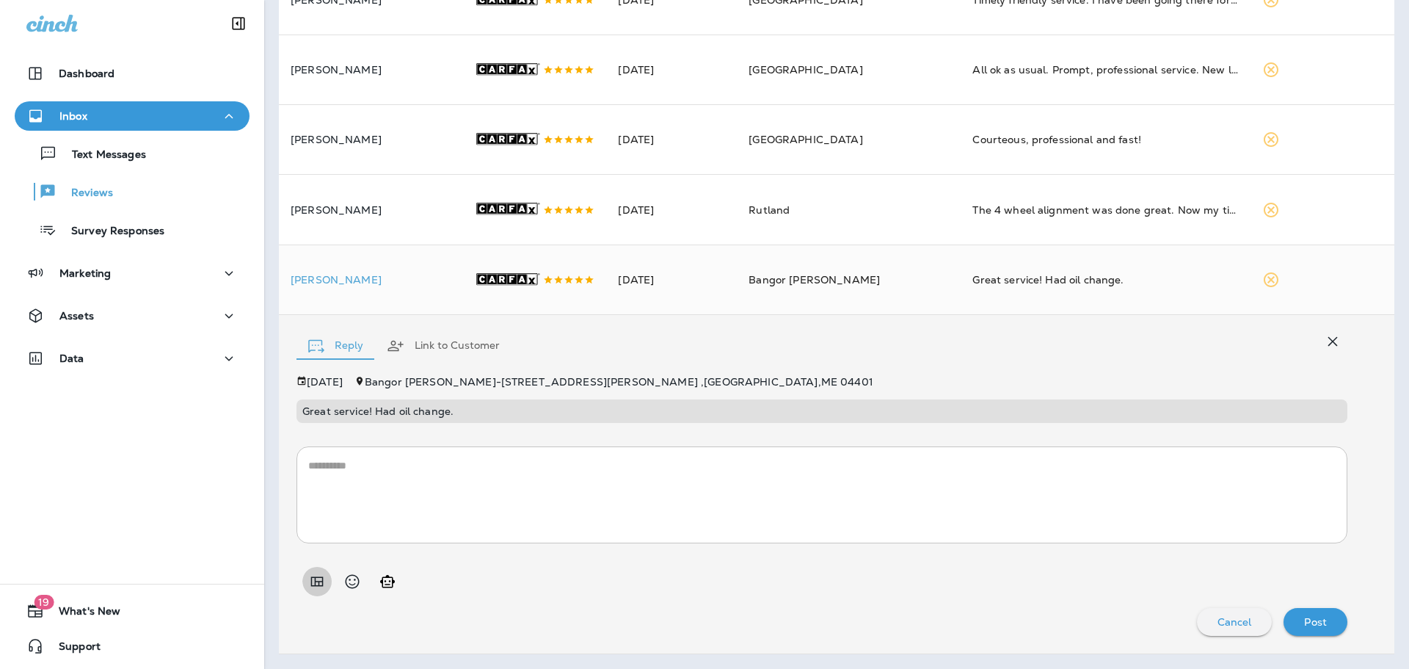
click at [316, 590] on icon "Add in a premade template" at bounding box center [317, 581] width 18 height 18
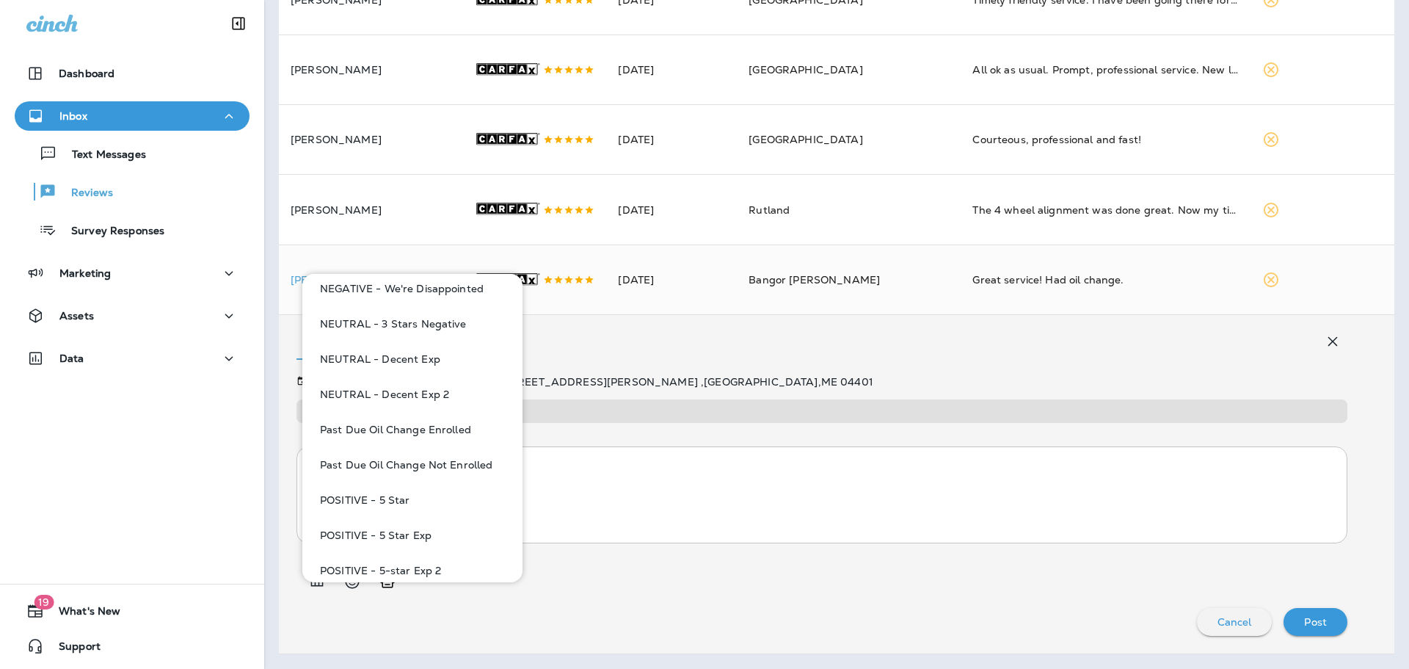
scroll to position [807, 0]
click at [418, 567] on button "POSITIVE - 5 Stars; Service You Deserve" at bounding box center [412, 571] width 197 height 35
type textarea "**********"
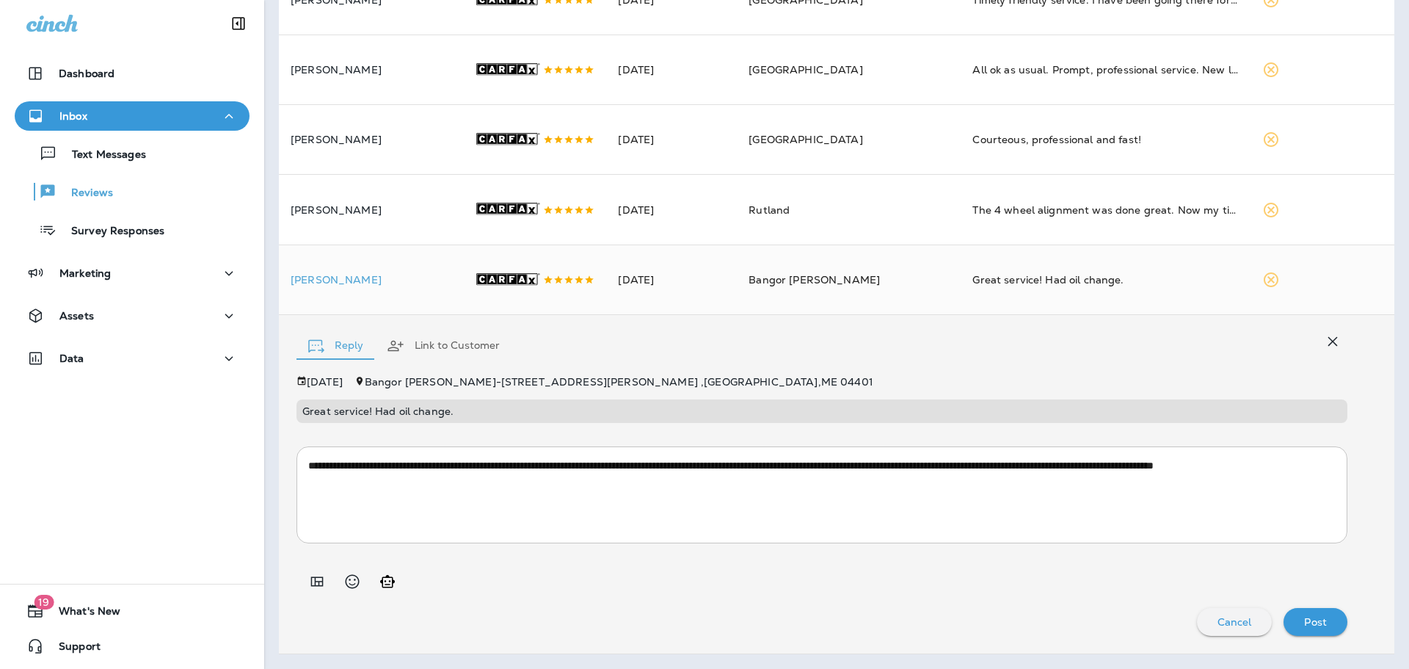
click at [1306, 628] on p "Post" at bounding box center [1315, 622] width 23 height 12
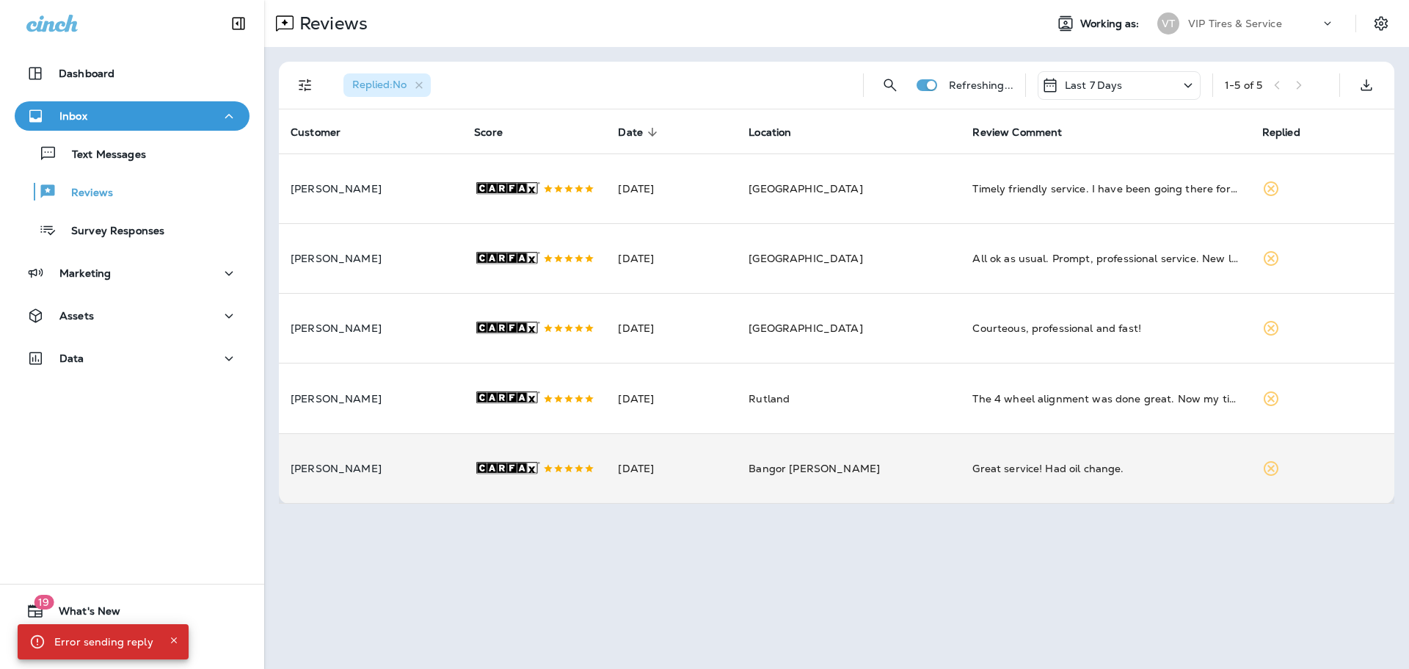
scroll to position [0, 0]
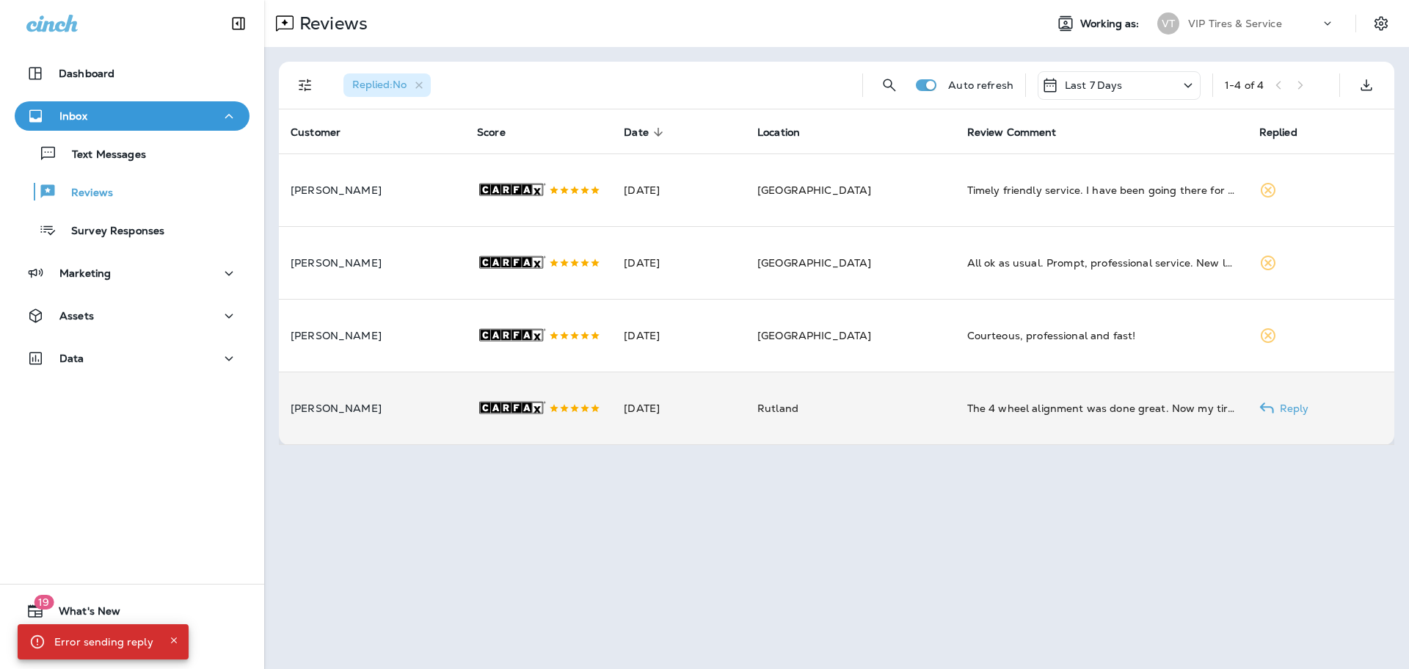
click at [422, 414] on p "Shane Bushway" at bounding box center [372, 408] width 163 height 12
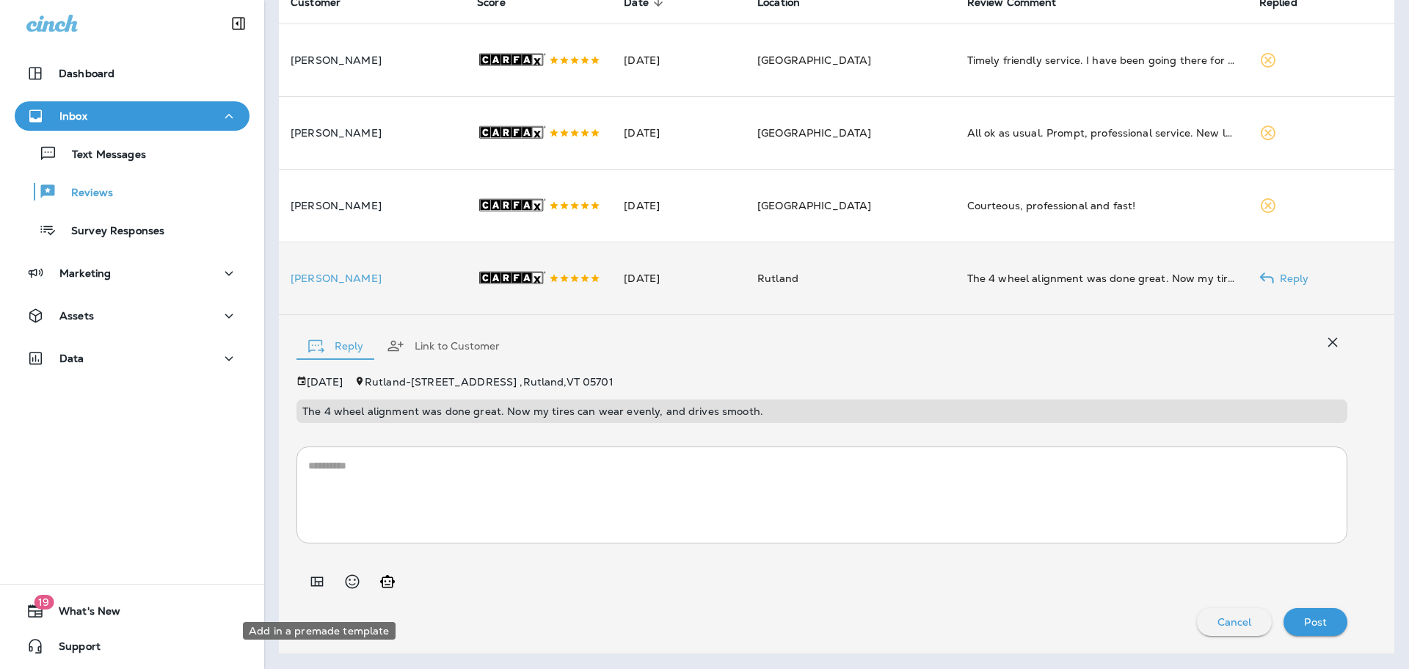
click at [308, 590] on icon "Add in a premade template" at bounding box center [317, 581] width 18 height 18
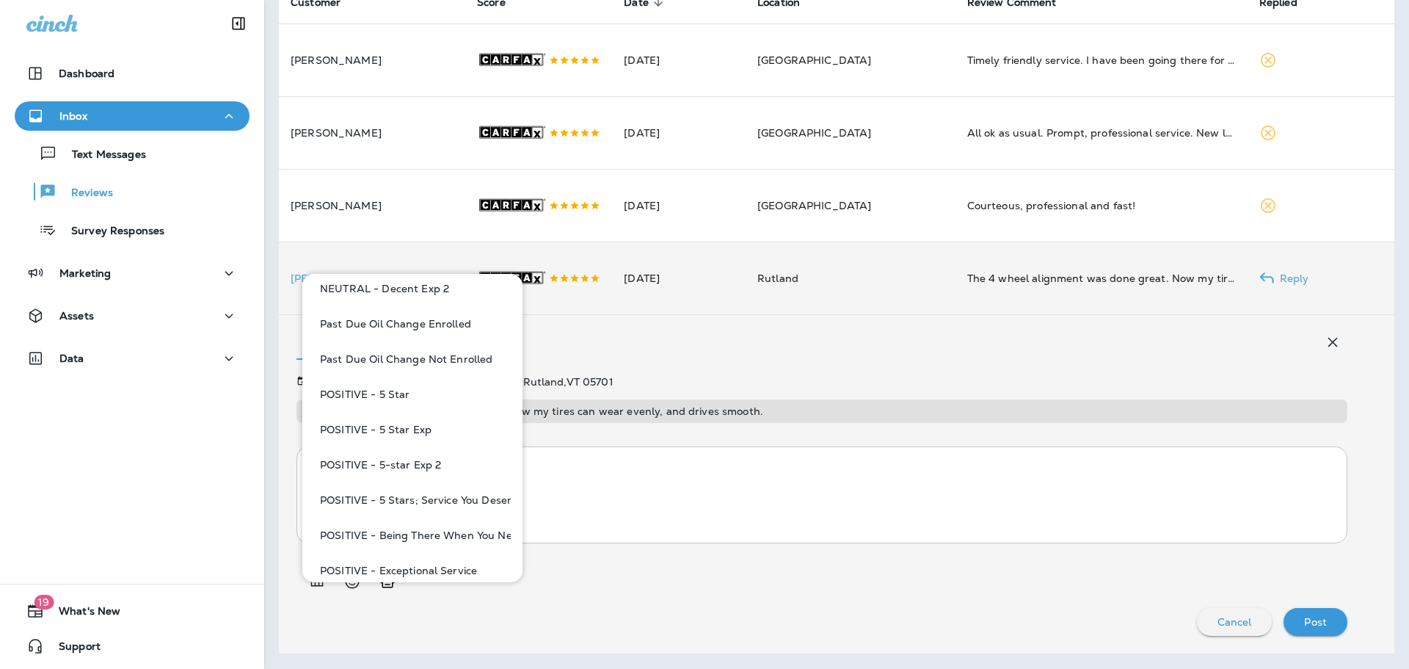
scroll to position [881, 0]
click at [388, 430] on button "POSITIVE - 5 Star Exp" at bounding box center [412, 427] width 197 height 35
type textarea "**********"
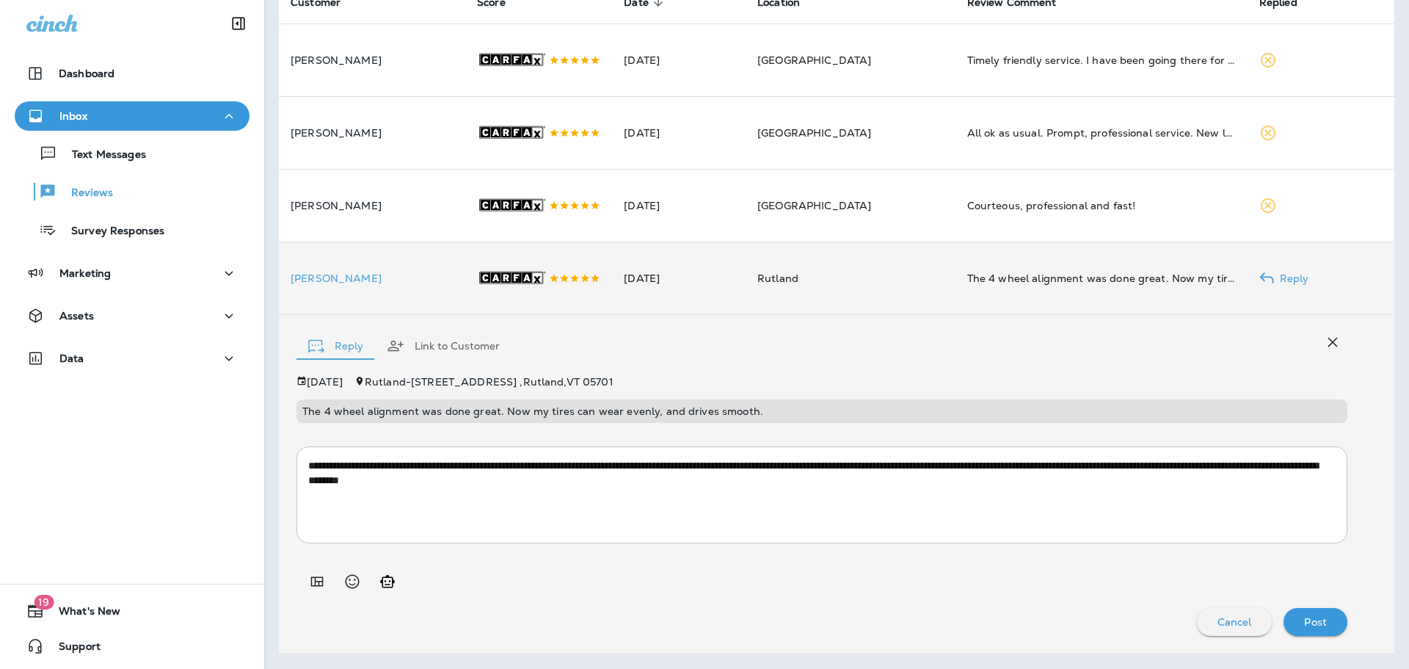
click at [1304, 628] on p "Post" at bounding box center [1315, 622] width 23 height 12
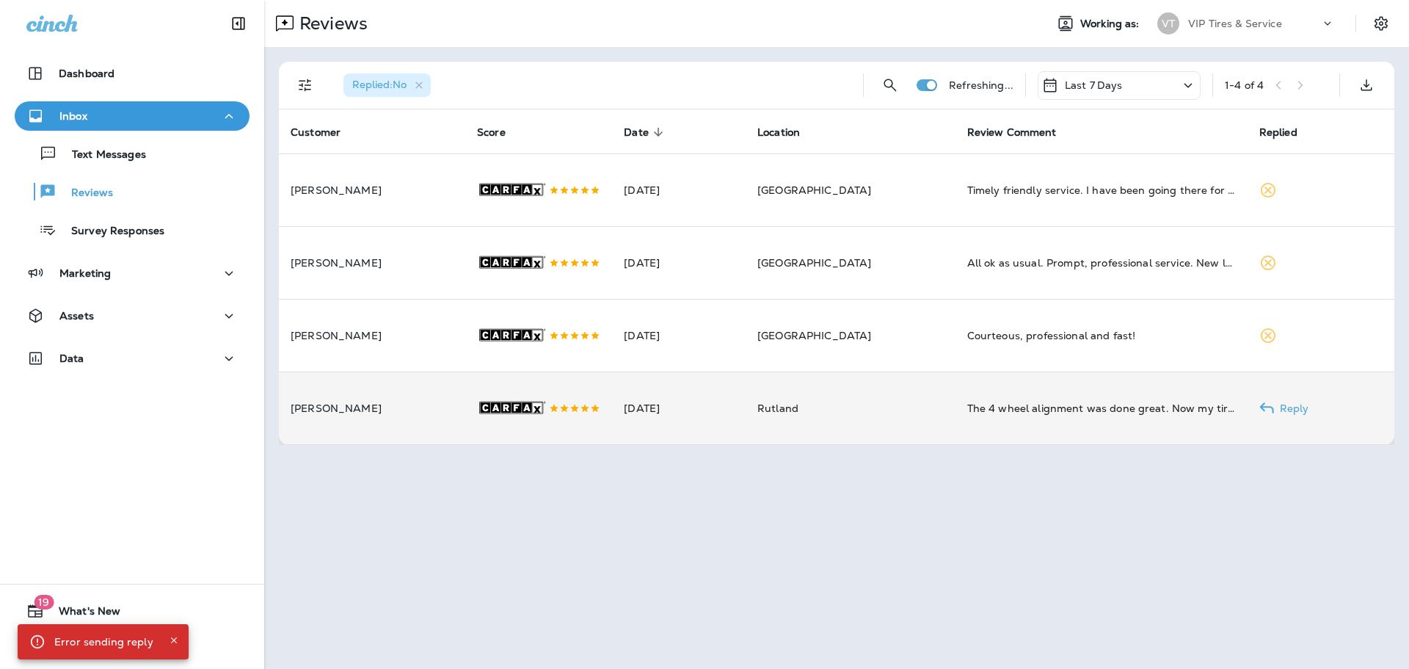
scroll to position [0, 0]
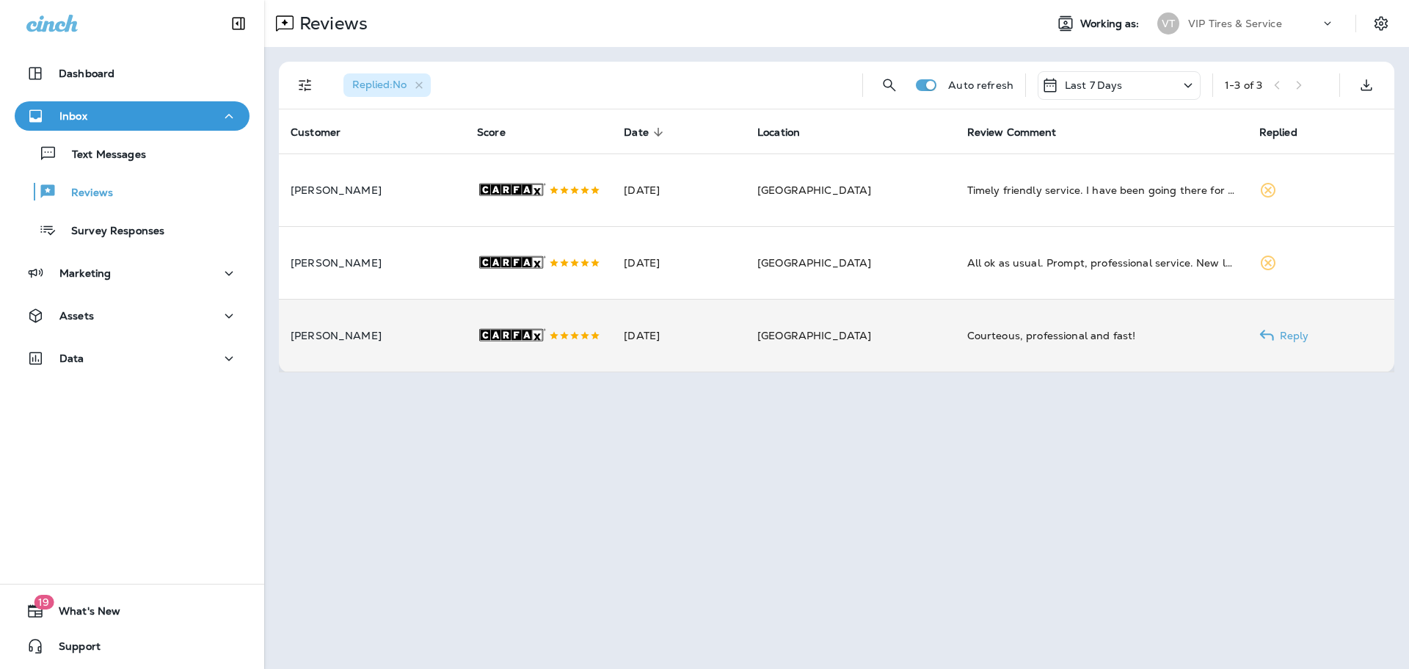
click at [388, 341] on p "Jake Mumme" at bounding box center [372, 336] width 163 height 12
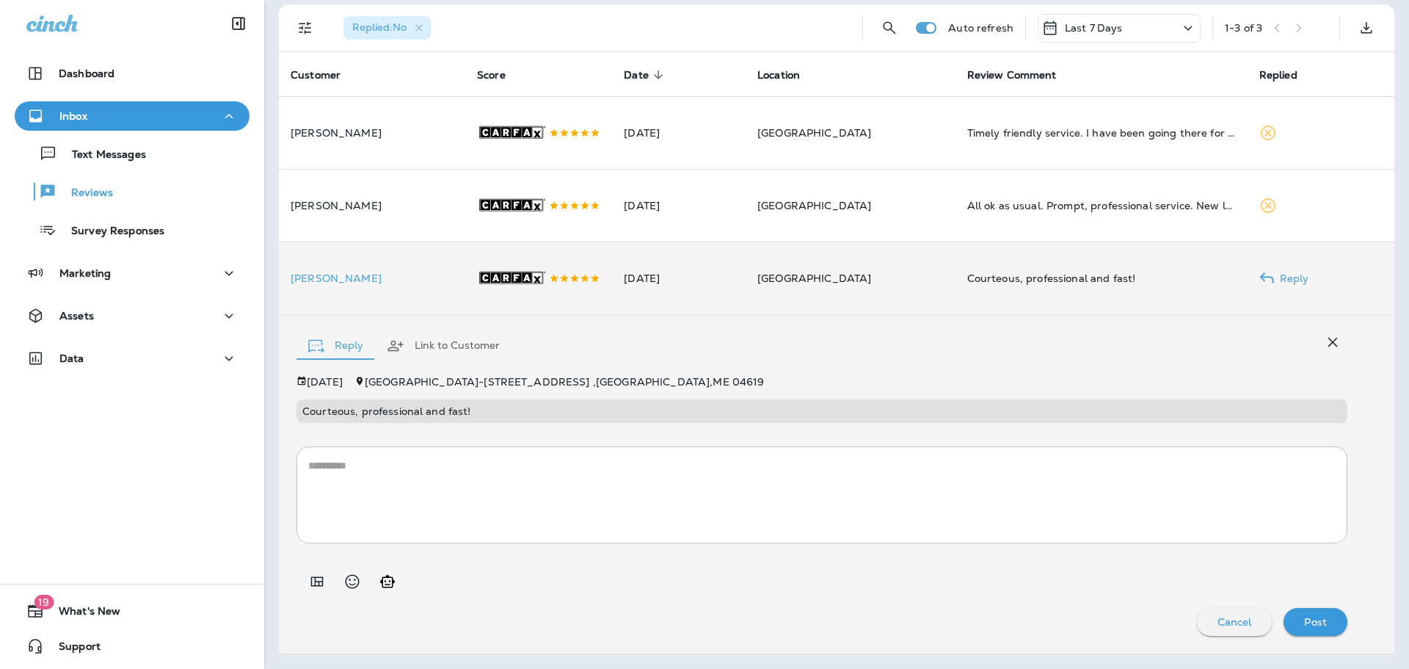
scroll to position [79, 0]
click at [319, 581] on icon "Add in a premade template" at bounding box center [317, 582] width 12 height 10
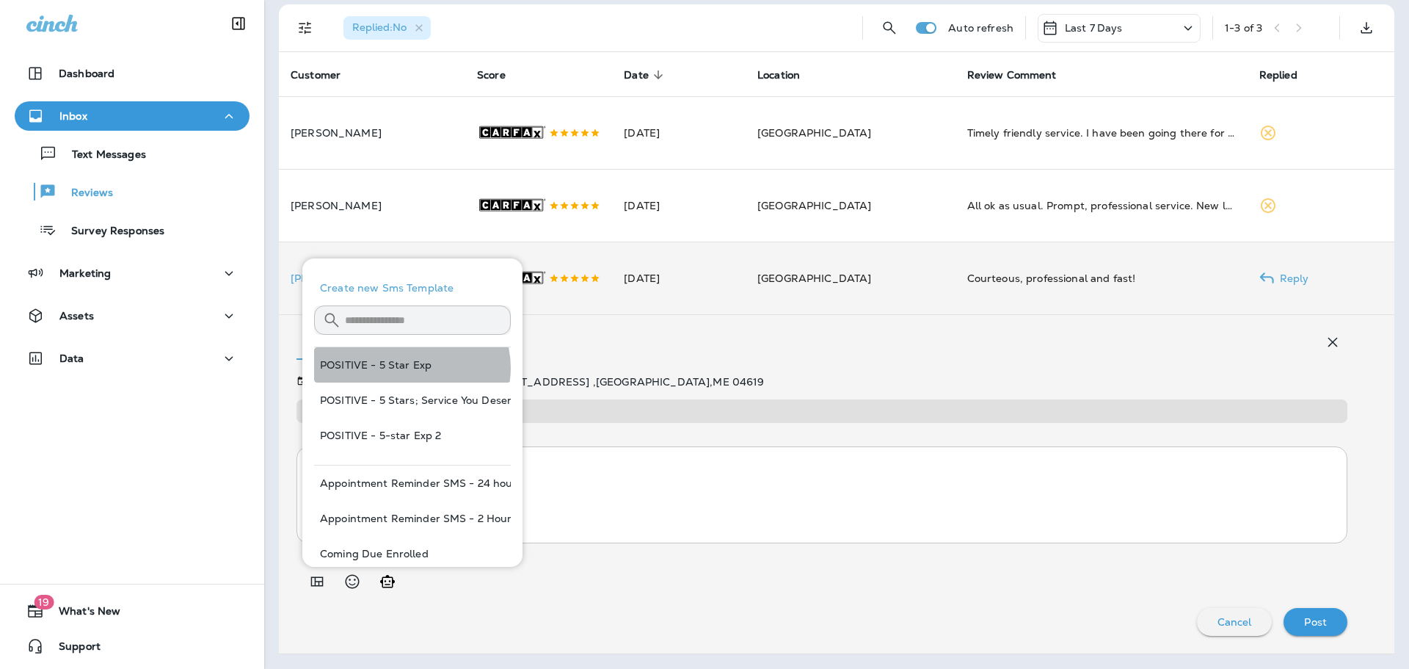
click at [411, 367] on button "POSITIVE - 5 Star Exp" at bounding box center [412, 364] width 197 height 35
type textarea "**********"
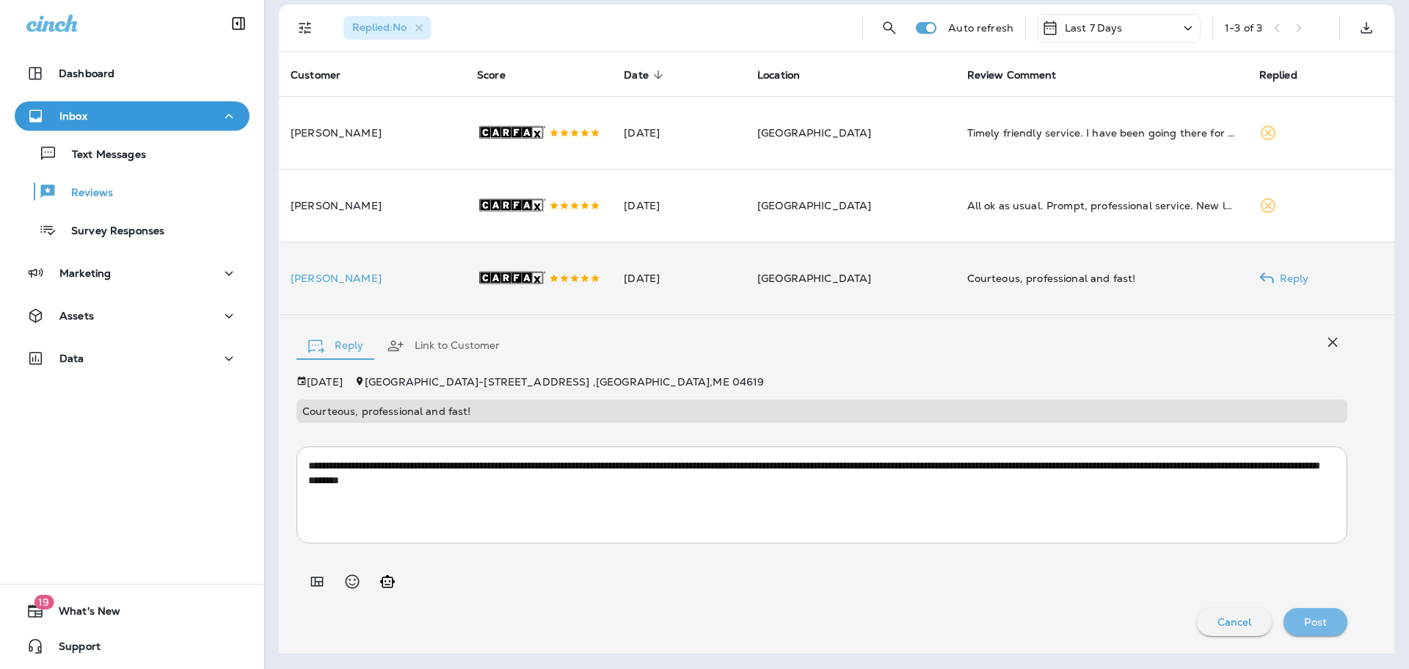
click at [1304, 617] on p "Post" at bounding box center [1315, 622] width 23 height 12
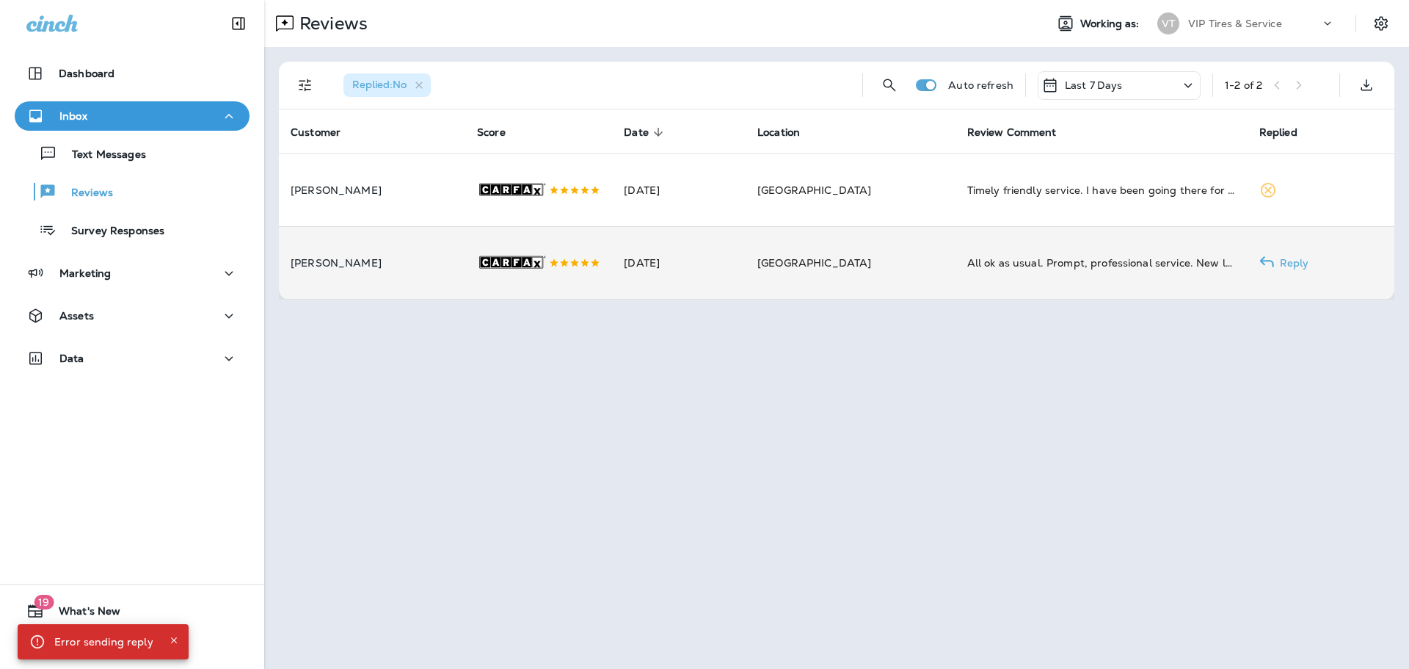
click at [437, 269] on p "Robert Rucker" at bounding box center [372, 263] width 163 height 12
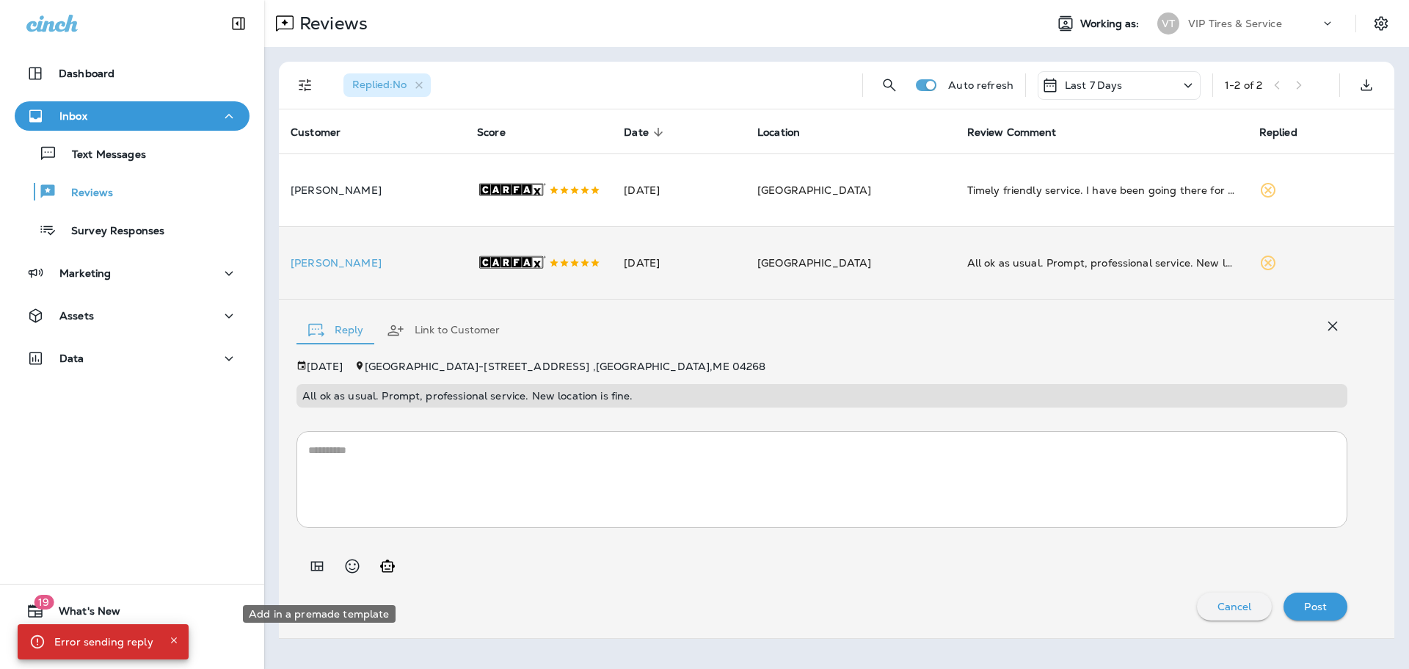
click at [320, 568] on button "Add in a premade template" at bounding box center [316, 565] width 29 height 29
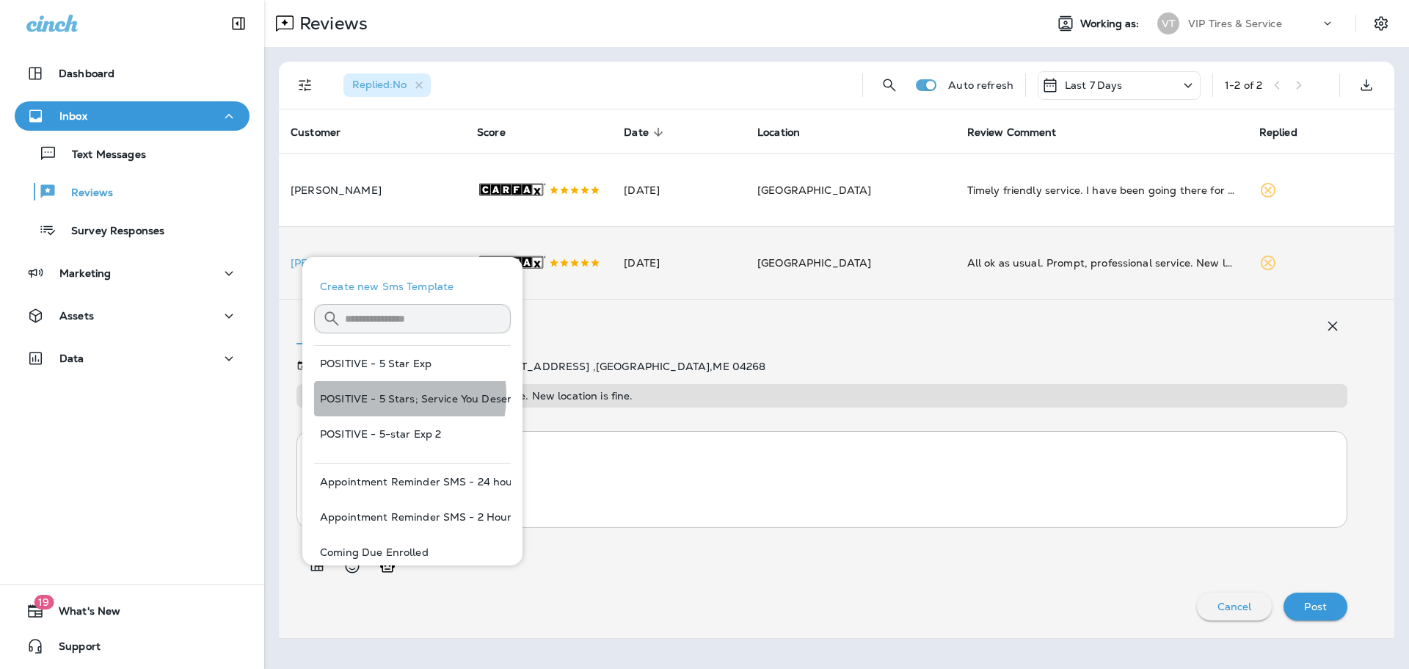
click at [377, 395] on button "POSITIVE - 5 Stars; Service You Deserve" at bounding box center [412, 398] width 197 height 35
type textarea "**********"
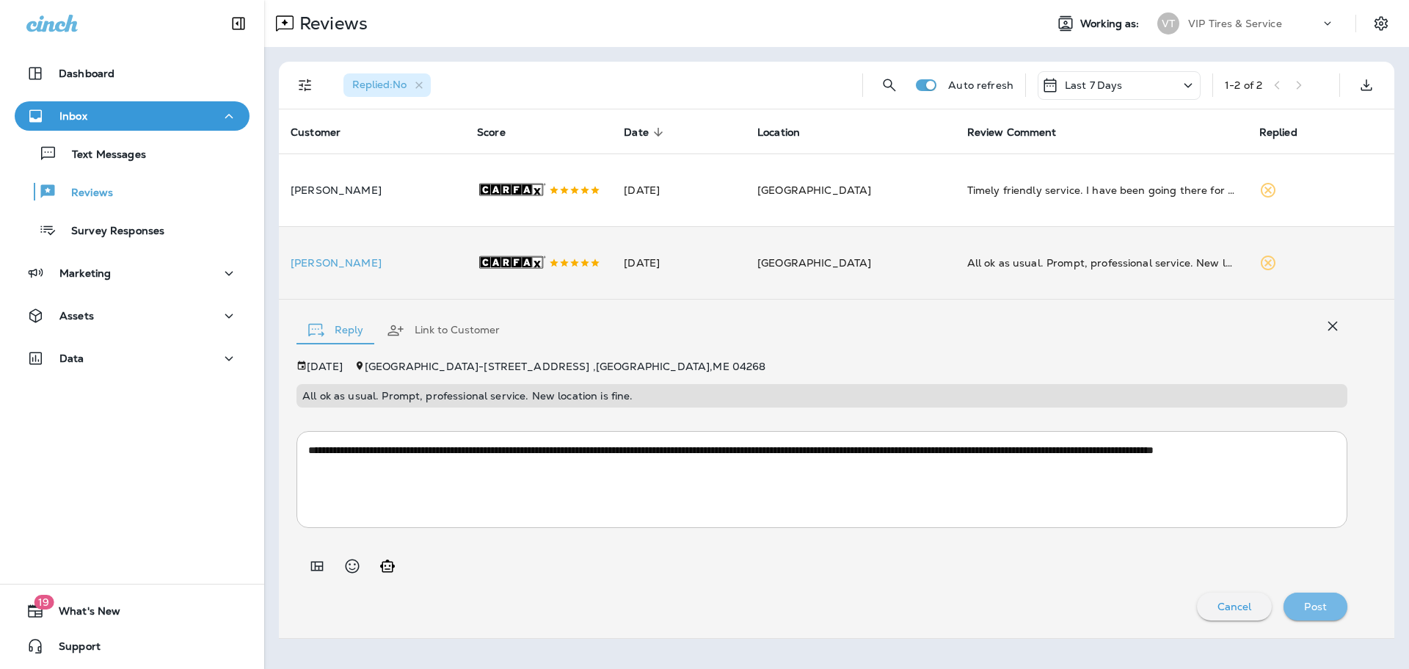
click at [1304, 612] on p "Post" at bounding box center [1315, 606] width 23 height 12
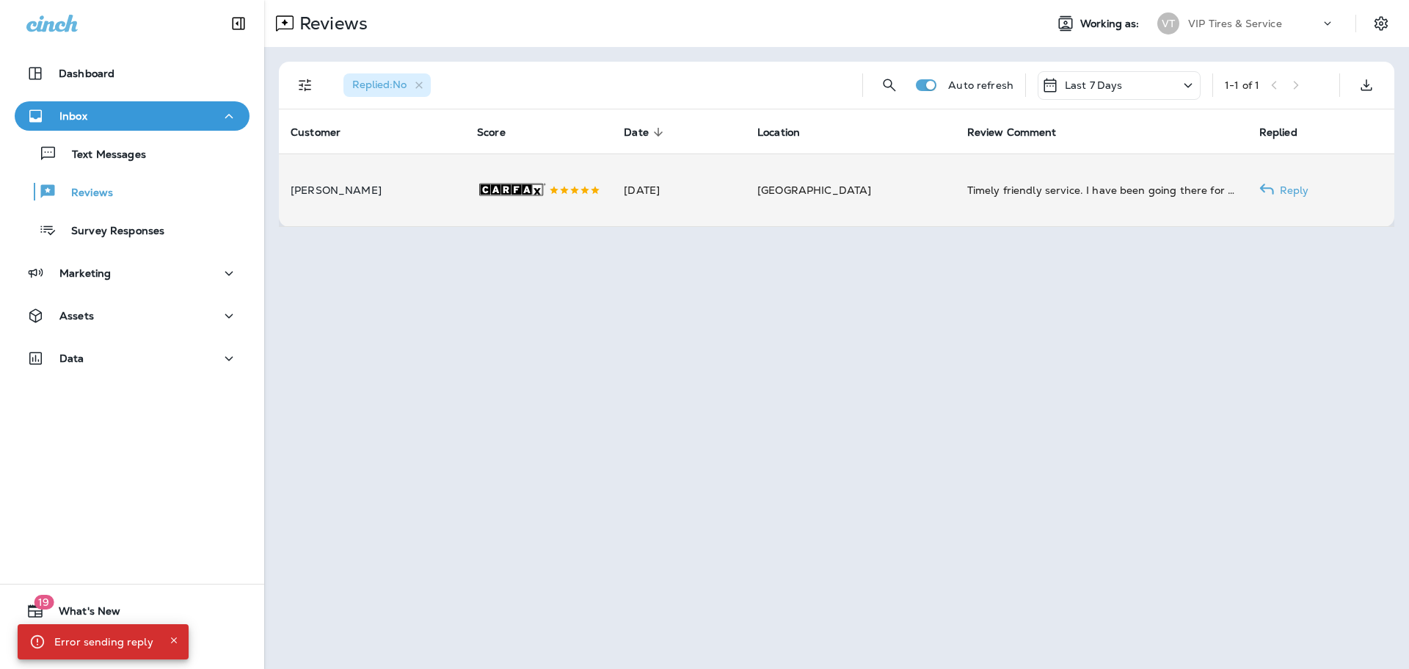
click at [371, 206] on td "Anna Radlinski" at bounding box center [372, 189] width 186 height 73
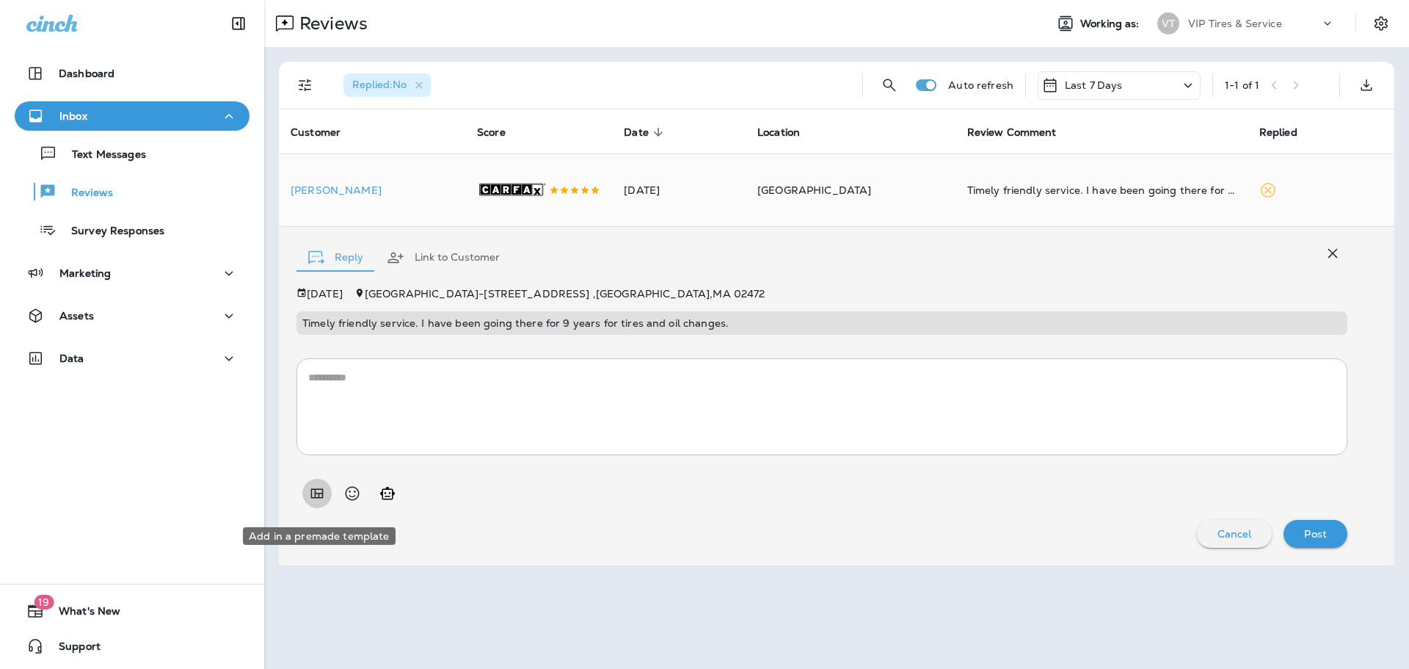
click at [322, 498] on icon "Add in a premade template" at bounding box center [317, 493] width 12 height 10
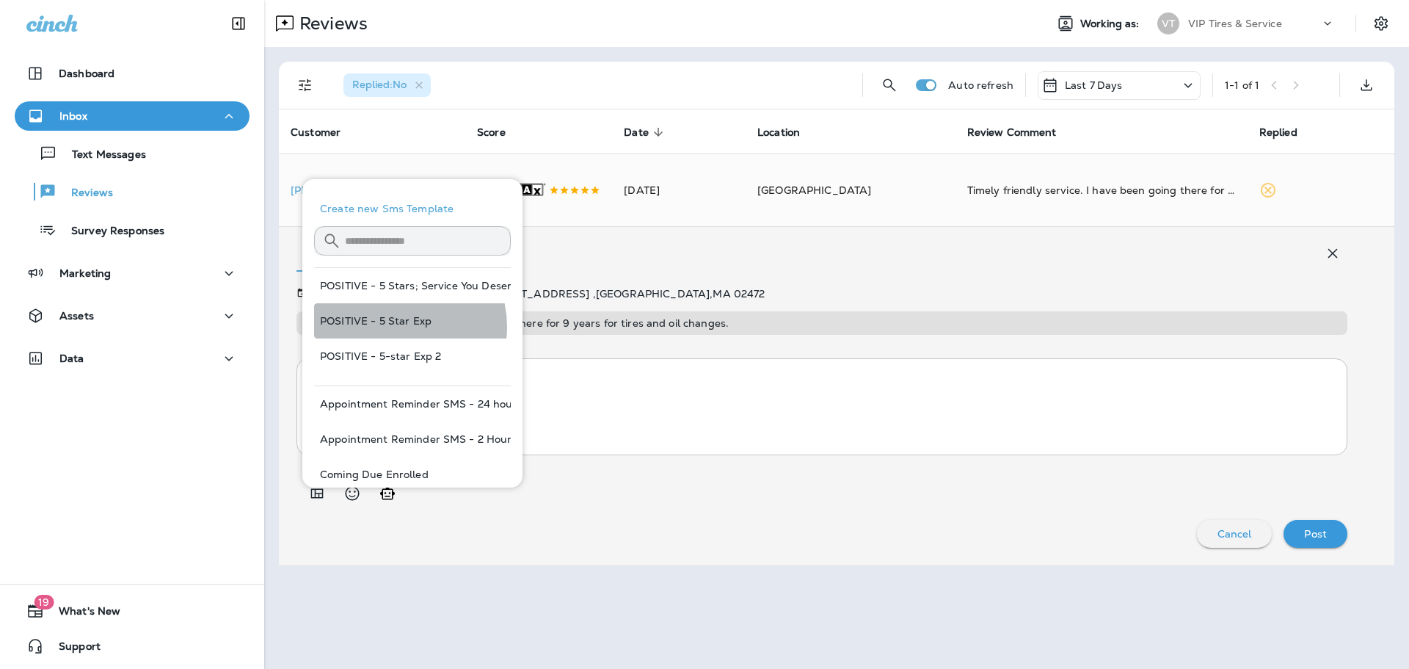
click at [398, 327] on button "POSITIVE - 5 Star Exp" at bounding box center [412, 320] width 197 height 35
type textarea "**********"
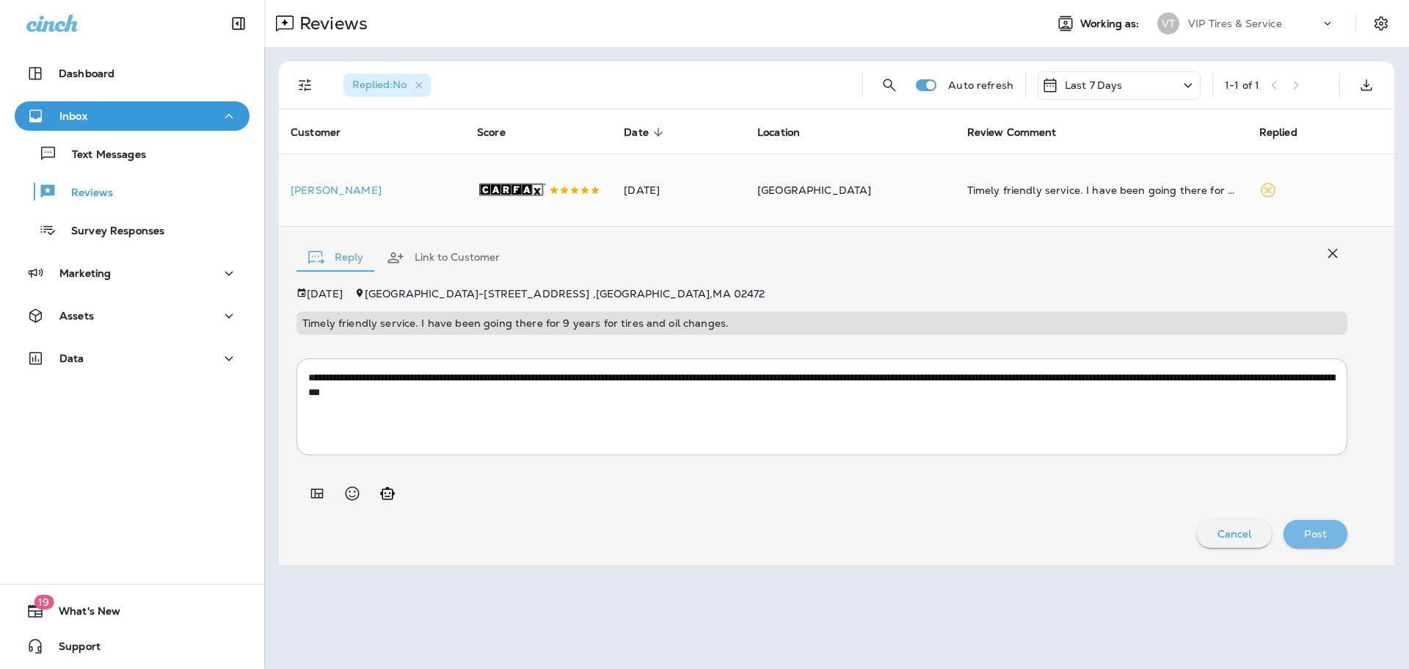
click at [1317, 535] on div "Post" at bounding box center [1315, 533] width 40 height 19
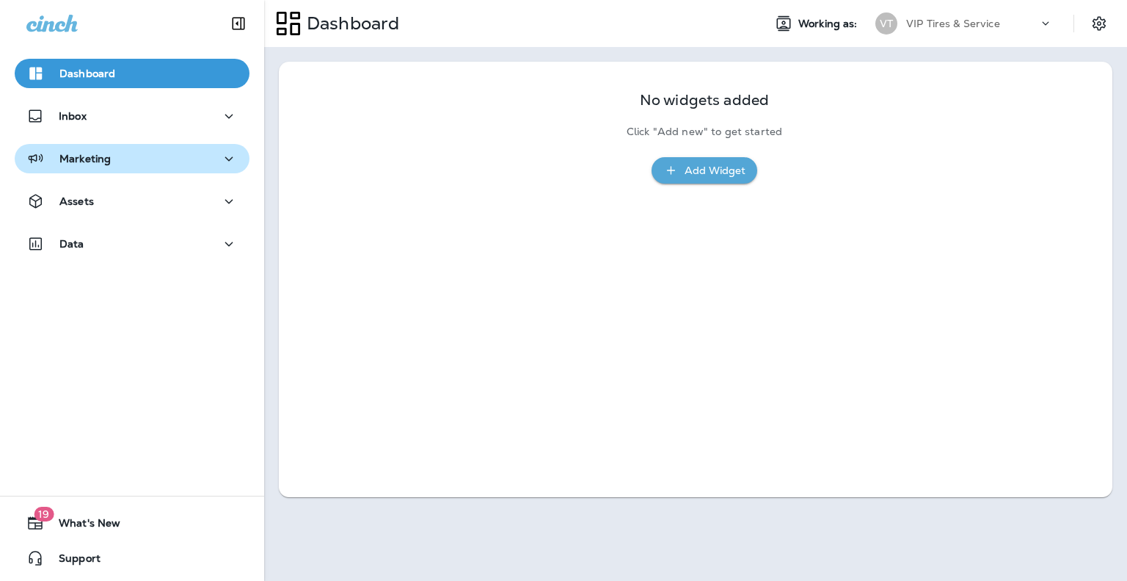
click at [156, 150] on div "Marketing" at bounding box center [131, 159] width 211 height 18
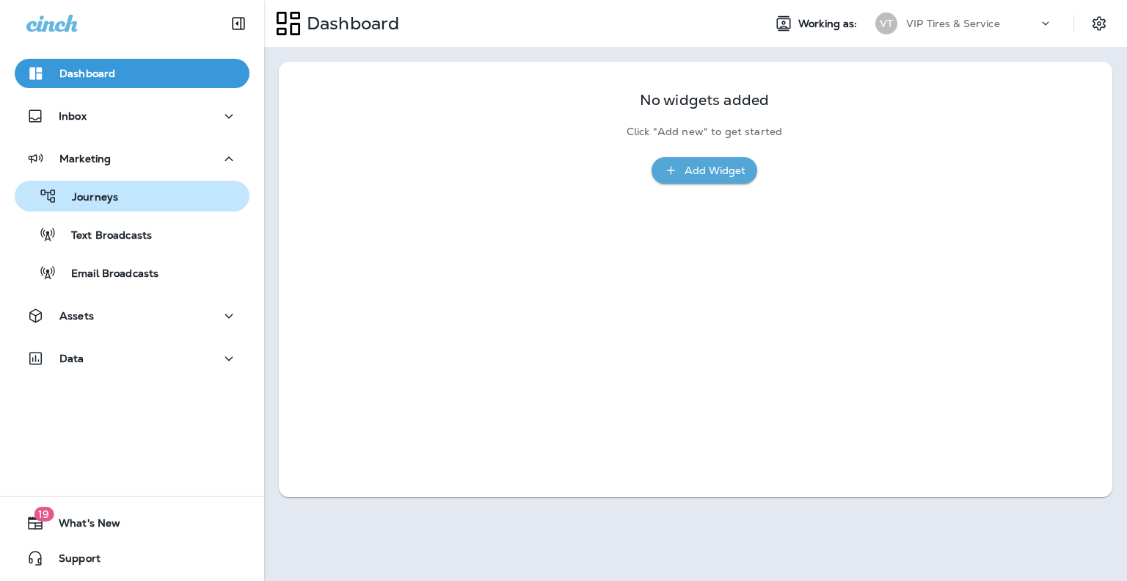
click at [123, 202] on div "Journeys" at bounding box center [132, 196] width 223 height 22
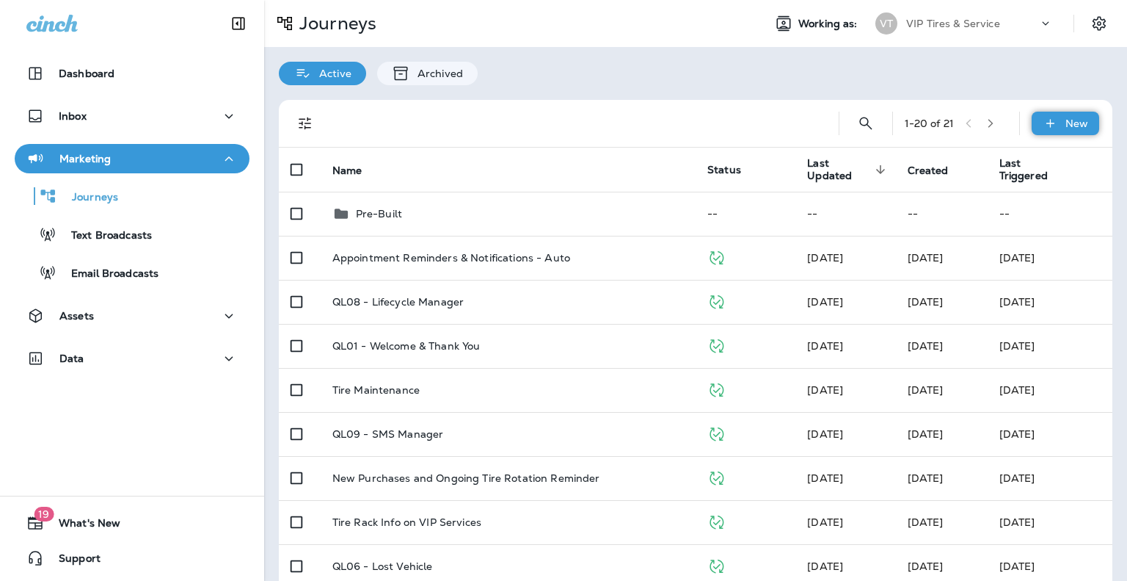
click at [1050, 122] on div "New" at bounding box center [1066, 123] width 68 height 23
click at [1050, 161] on p "New Journey" at bounding box center [1040, 159] width 73 height 12
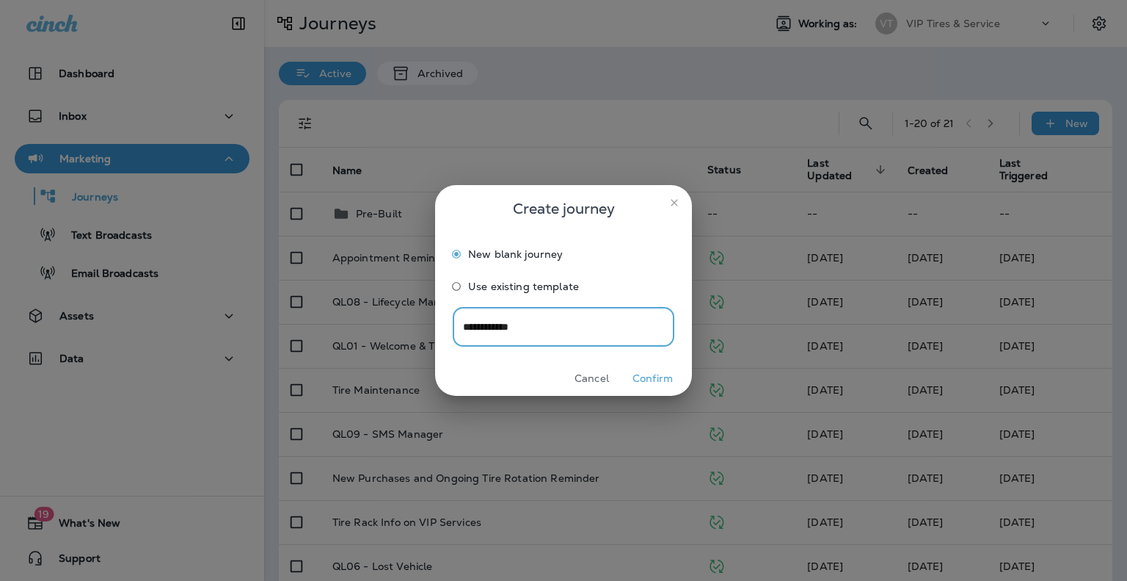
type input "**********"
click at [661, 379] on button "Confirm" at bounding box center [652, 378] width 55 height 23
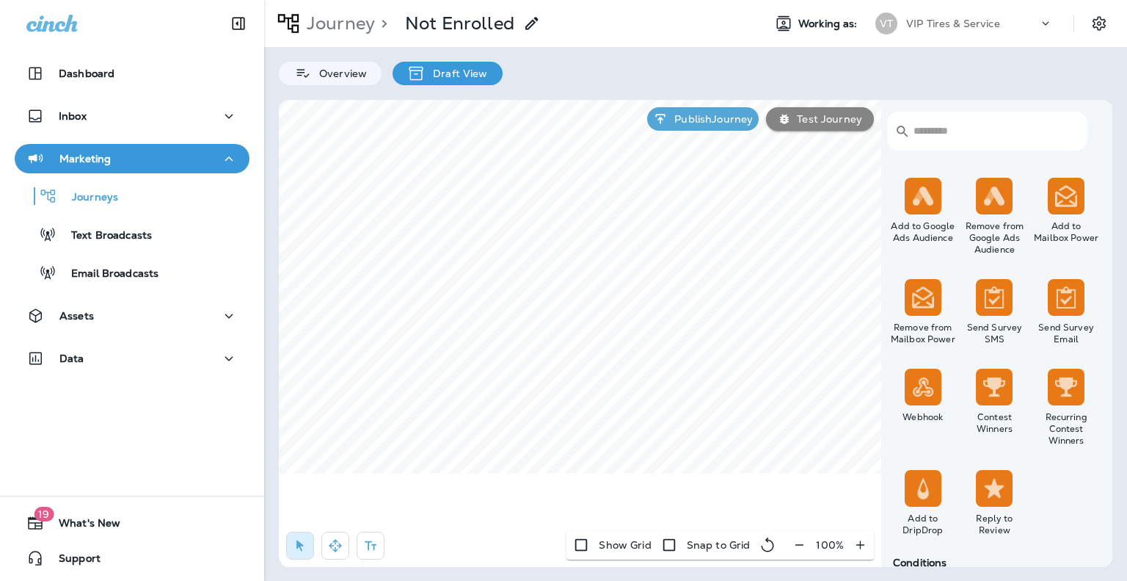
scroll to position [909, 0]
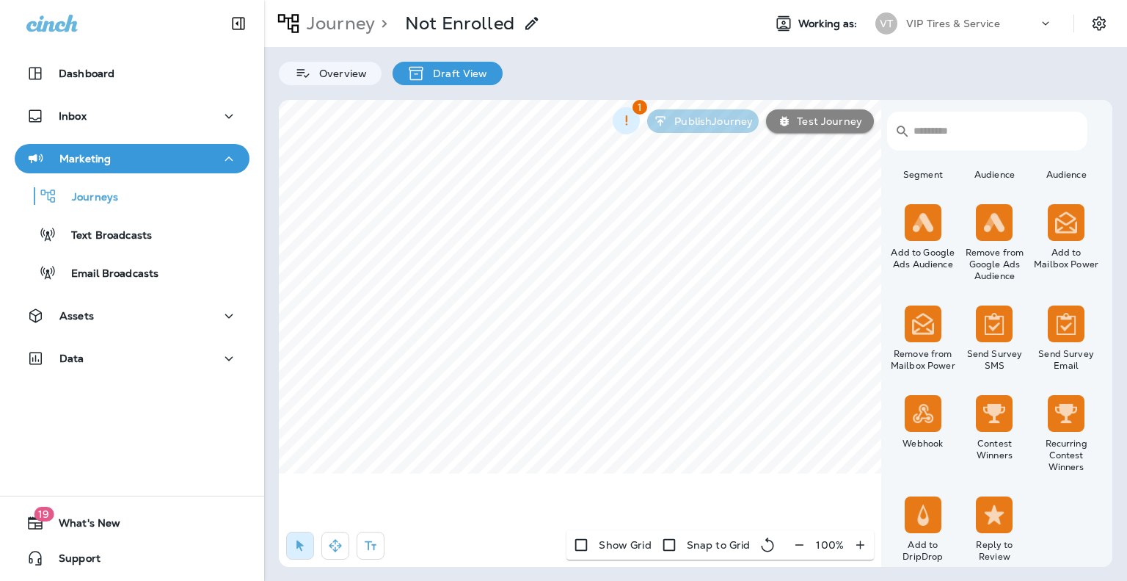
click at [621, 117] on icon "button" at bounding box center [626, 120] width 15 height 15
click at [596, 164] on icon at bounding box center [603, 167] width 18 height 18
drag, startPoint x: 652, startPoint y: 340, endPoint x: 511, endPoint y: 332, distance: 141.1
click at [476, 349] on div at bounding box center [563, 290] width 1127 height 581
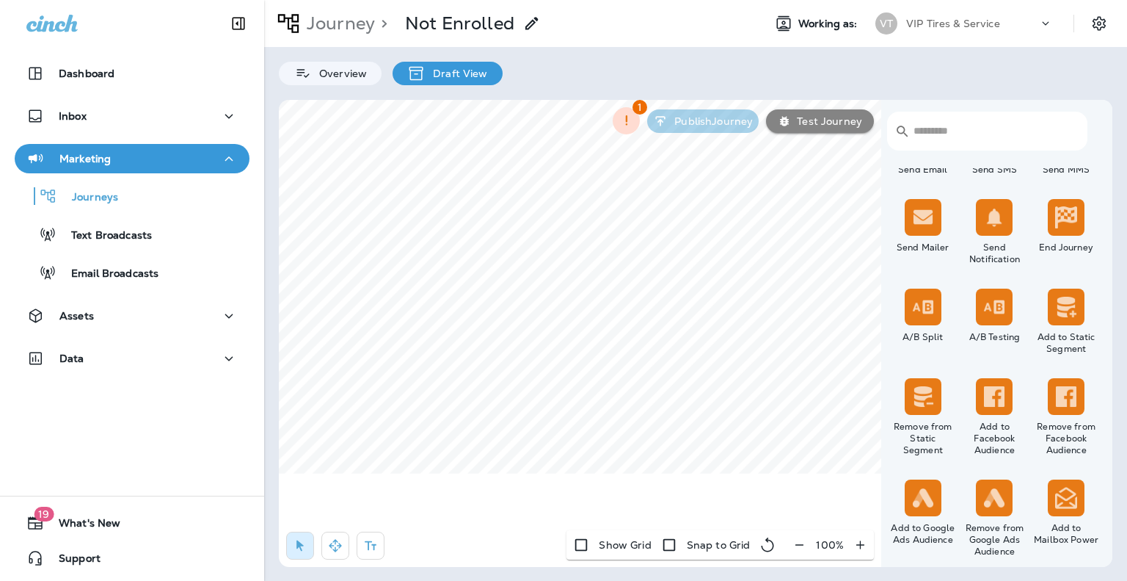
scroll to position [661, 0]
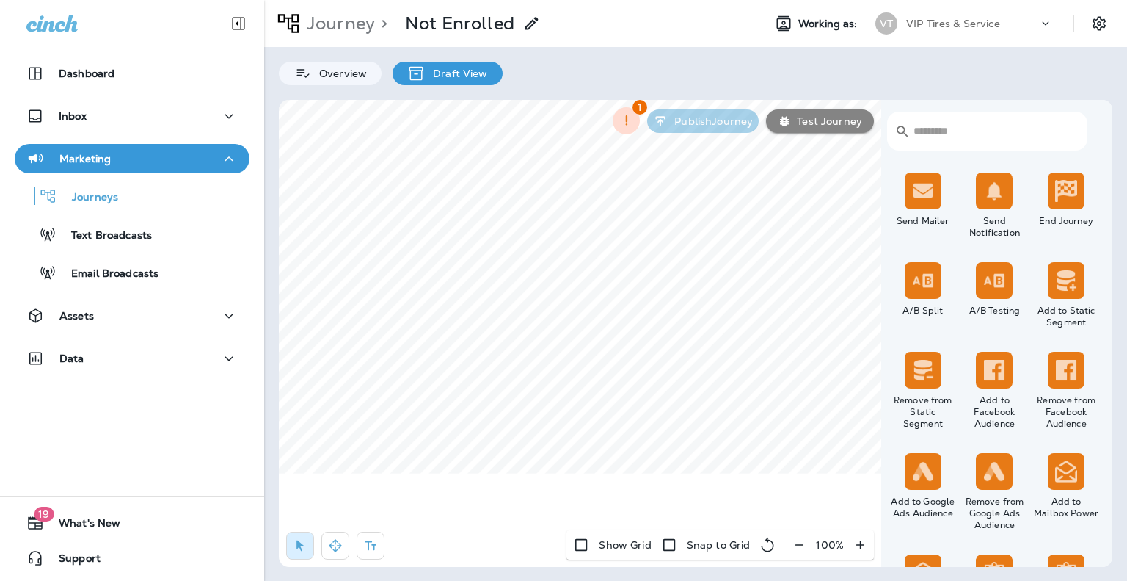
click at [1083, 106] on div "​ ​" at bounding box center [994, 134] width 215 height 68
